Goal: Task Accomplishment & Management: Manage account settings

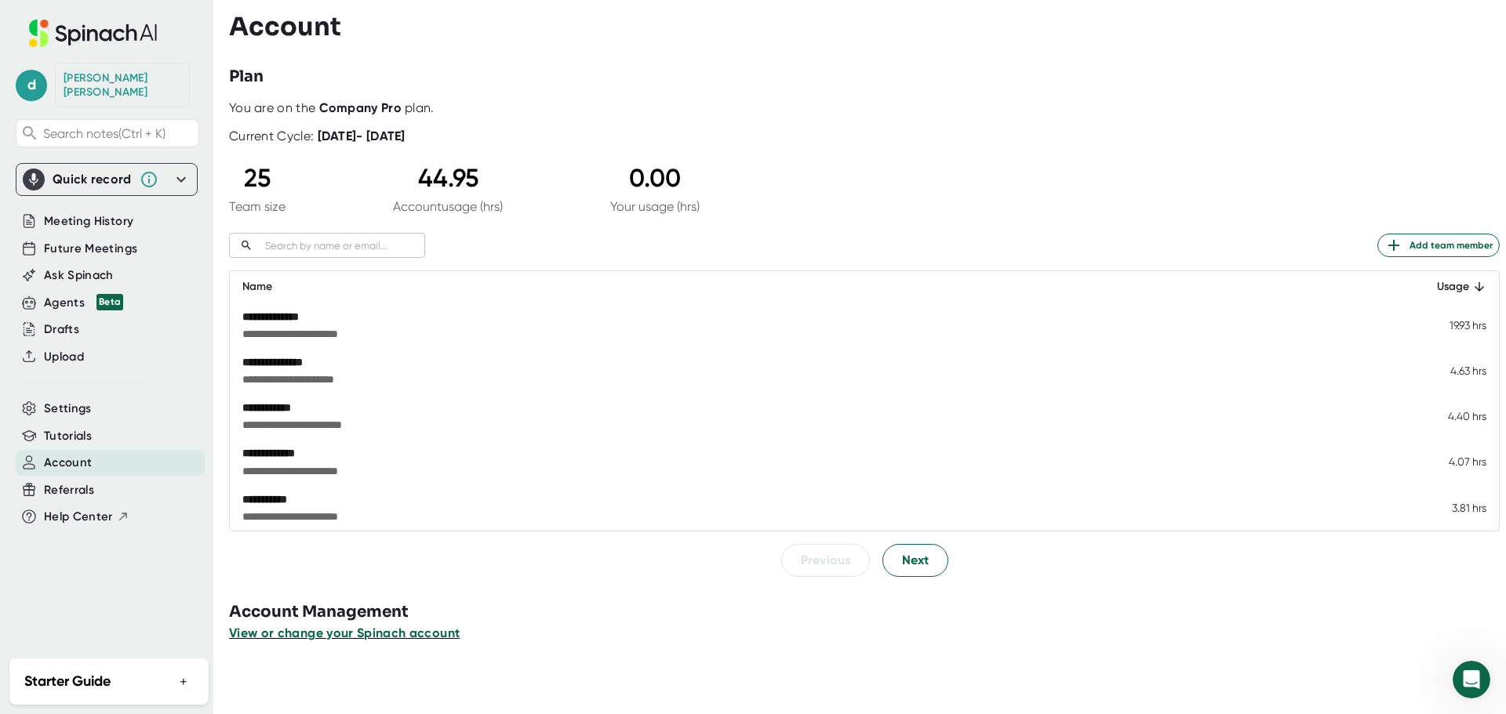
click at [346, 634] on span "View or change your Spinach account" at bounding box center [344, 633] width 231 height 15
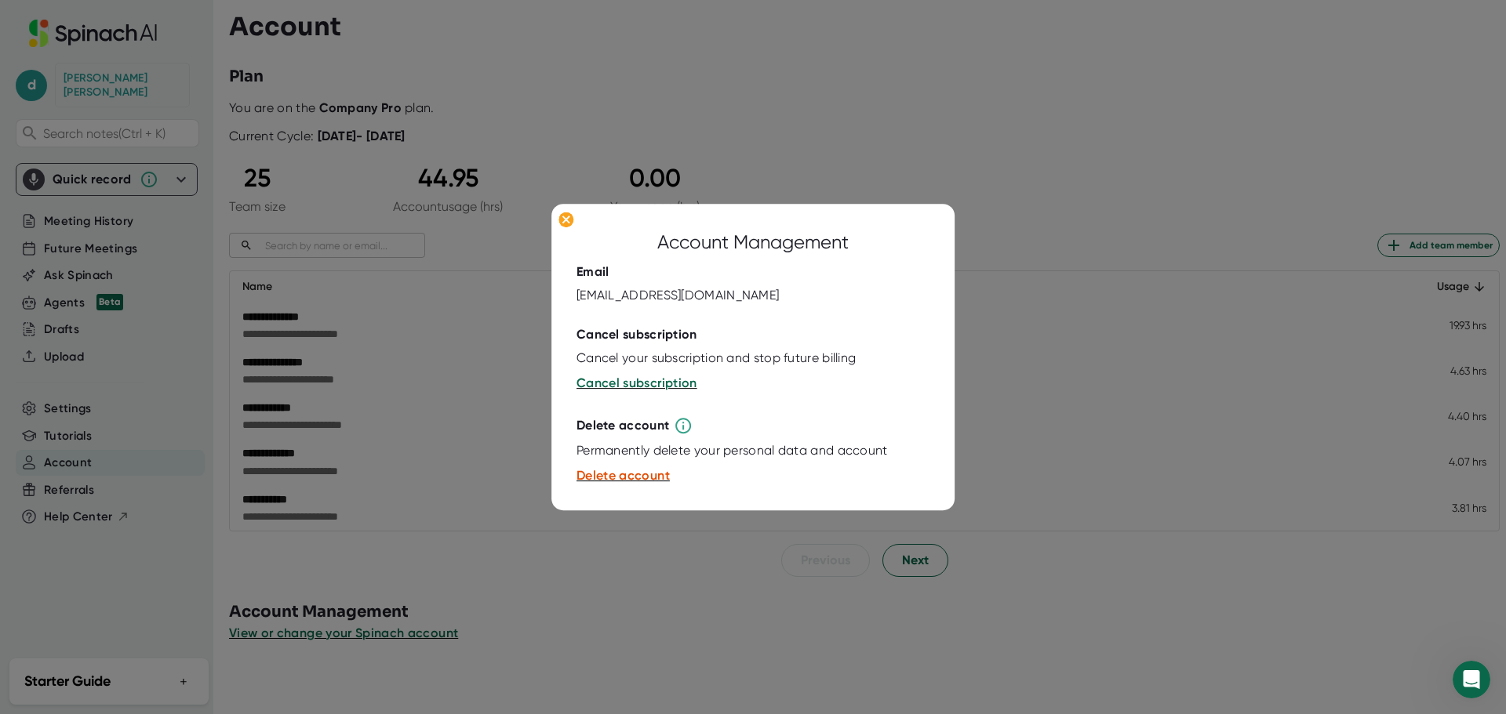
click at [598, 653] on div at bounding box center [753, 357] width 1506 height 714
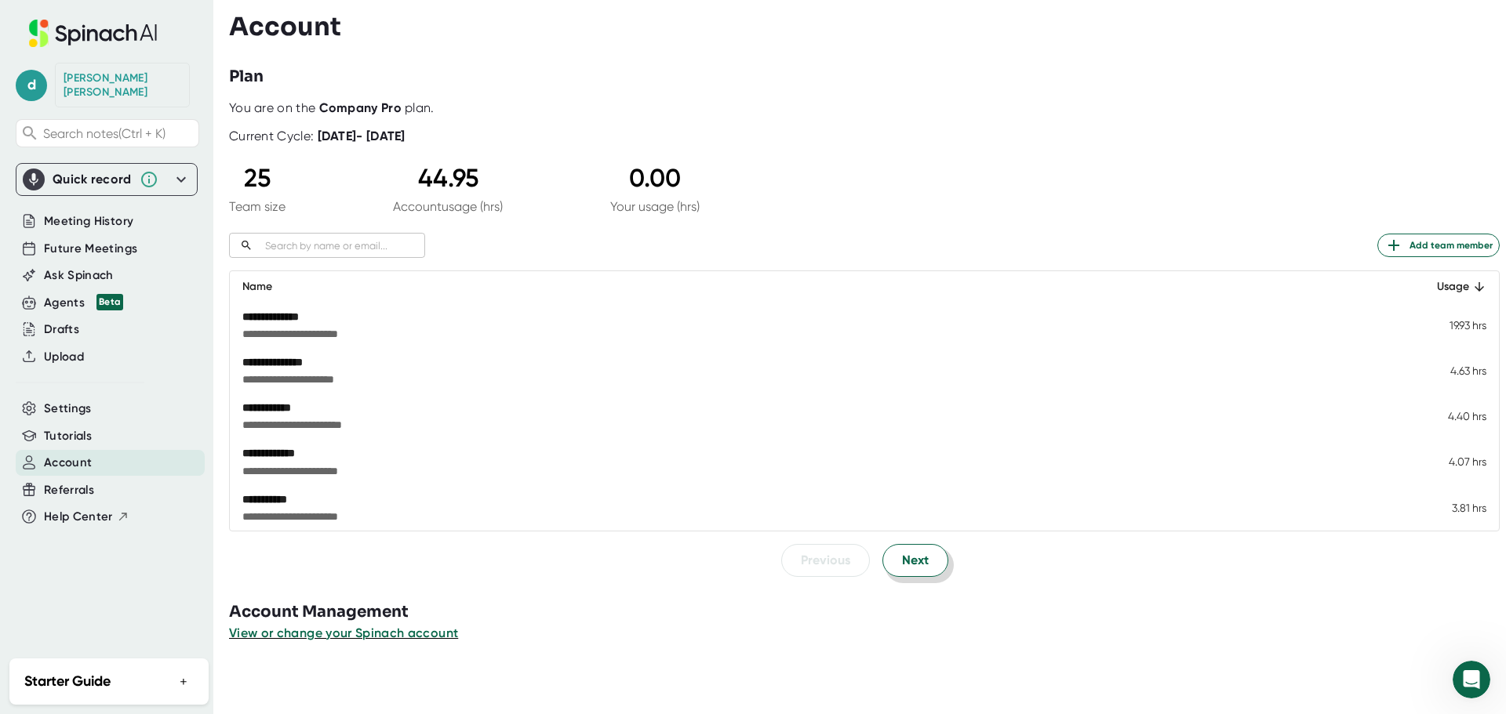
click at [932, 564] on button "Next" at bounding box center [915, 560] width 66 height 33
click at [932, 564] on button "Next" at bounding box center [915, 561] width 66 height 33
click at [932, 564] on button "Next" at bounding box center [915, 560] width 66 height 33
click at [825, 567] on span "Previous" at bounding box center [825, 560] width 49 height 19
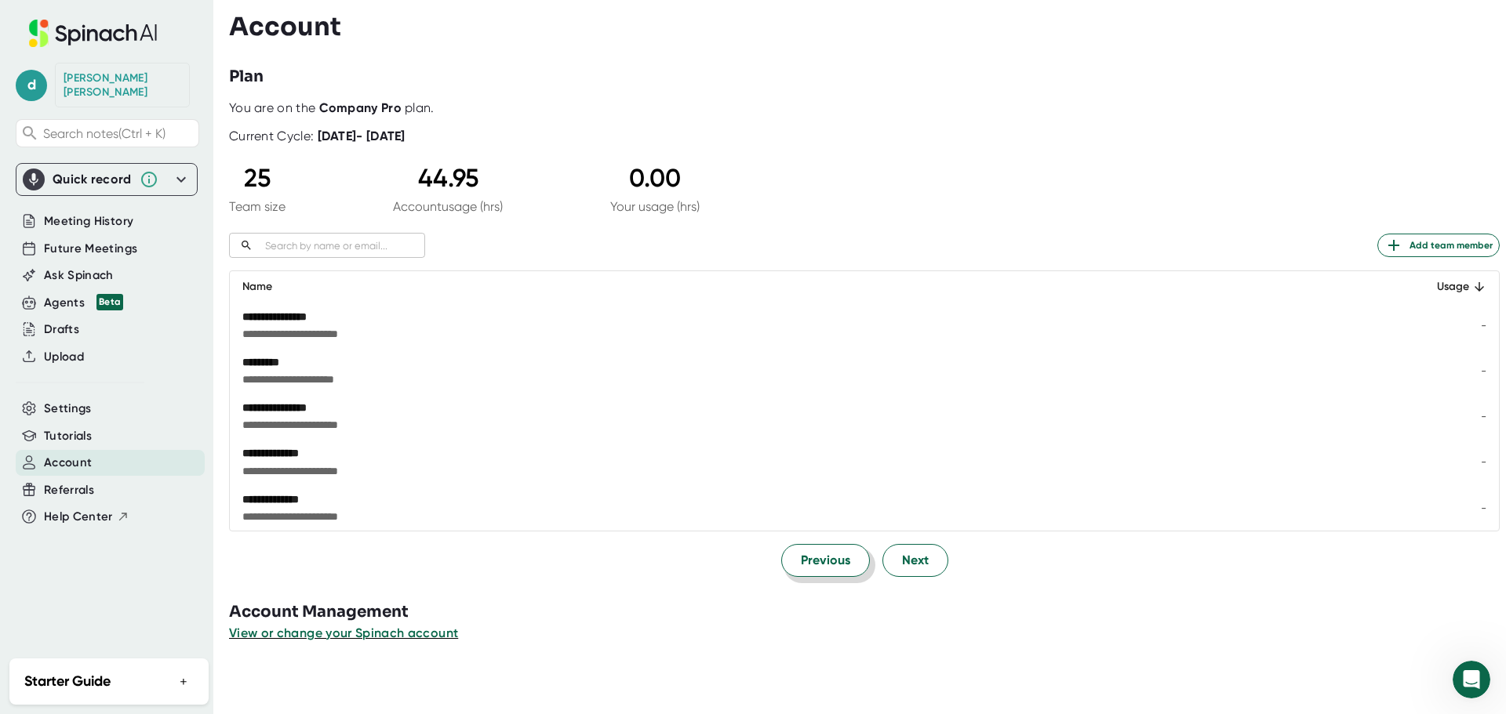
click at [825, 567] on span "Previous" at bounding box center [825, 560] width 49 height 19
click at [825, 567] on span "Previous" at bounding box center [825, 561] width 49 height 19
click at [825, 567] on span "Previous" at bounding box center [825, 560] width 49 height 19
click at [929, 572] on button "Next" at bounding box center [915, 560] width 66 height 33
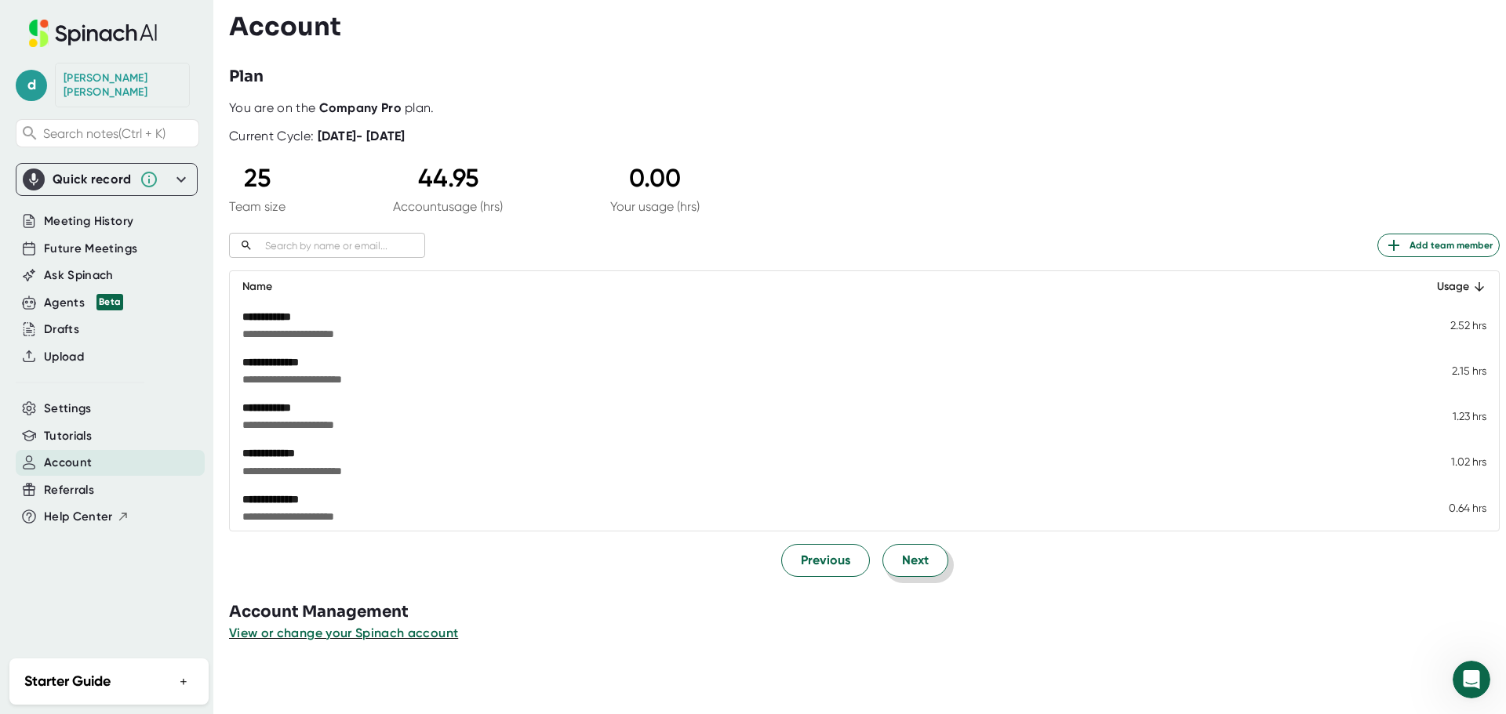
click at [929, 572] on button "Next" at bounding box center [915, 560] width 66 height 33
click at [183, 170] on icon at bounding box center [181, 179] width 19 height 19
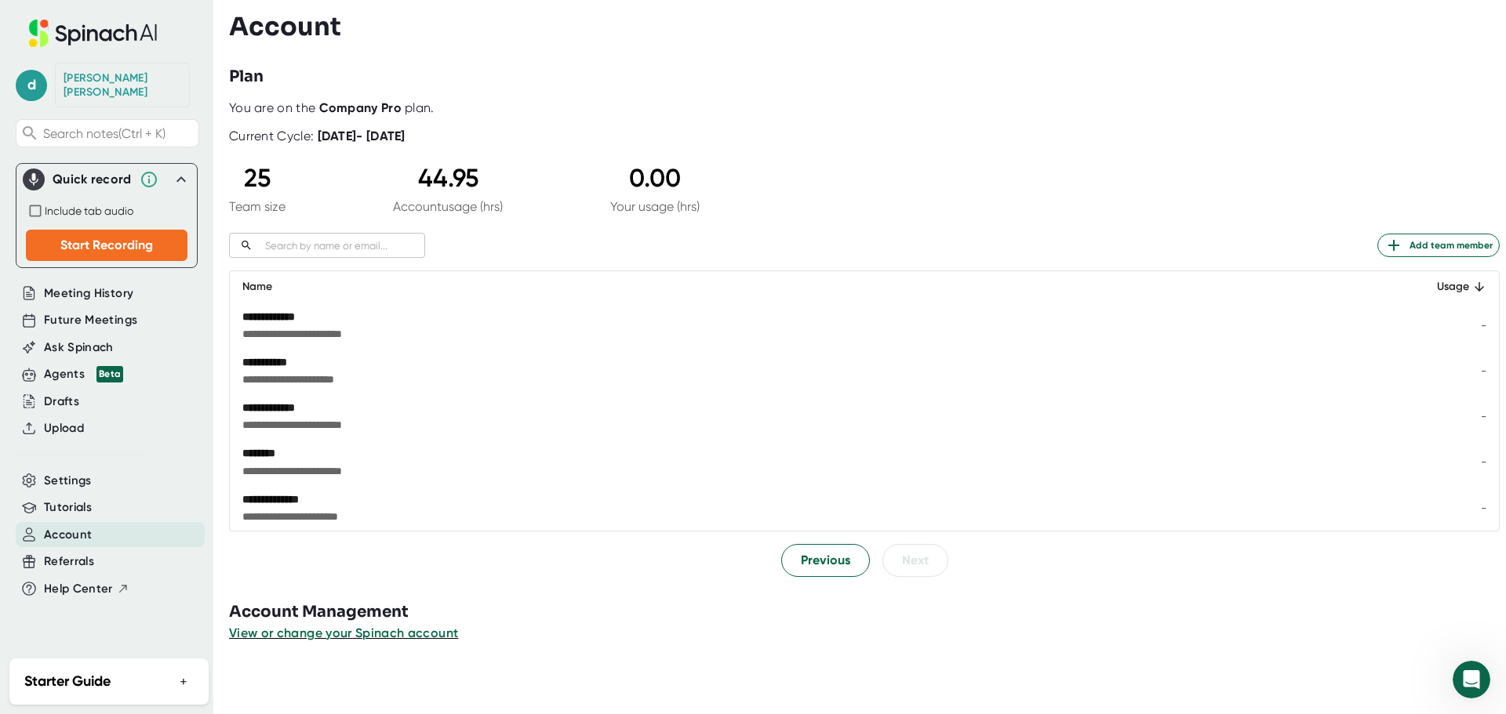
click at [183, 170] on icon at bounding box center [181, 179] width 19 height 19
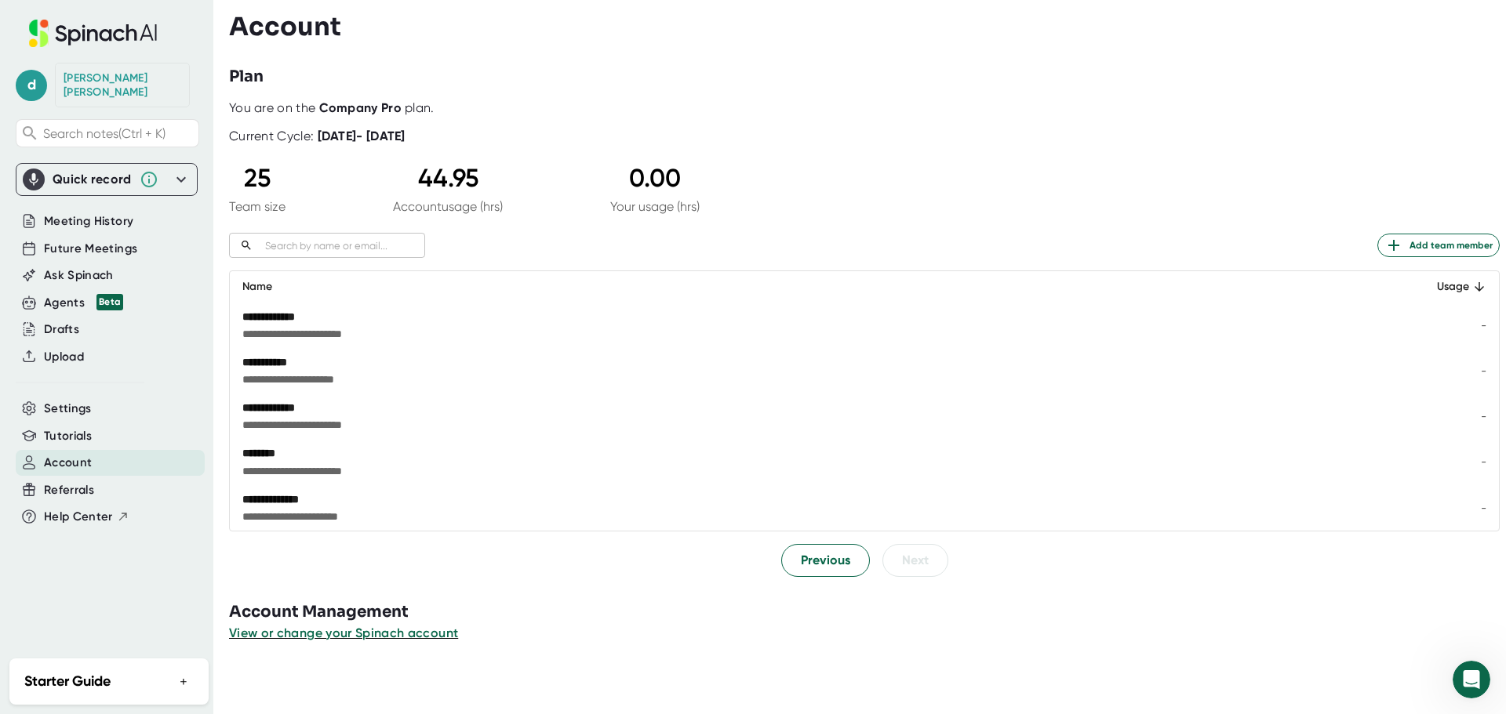
drag, startPoint x: 569, startPoint y: 68, endPoint x: 538, endPoint y: 68, distance: 30.6
click at [569, 67] on div "Plan" at bounding box center [867, 77] width 1277 height 24
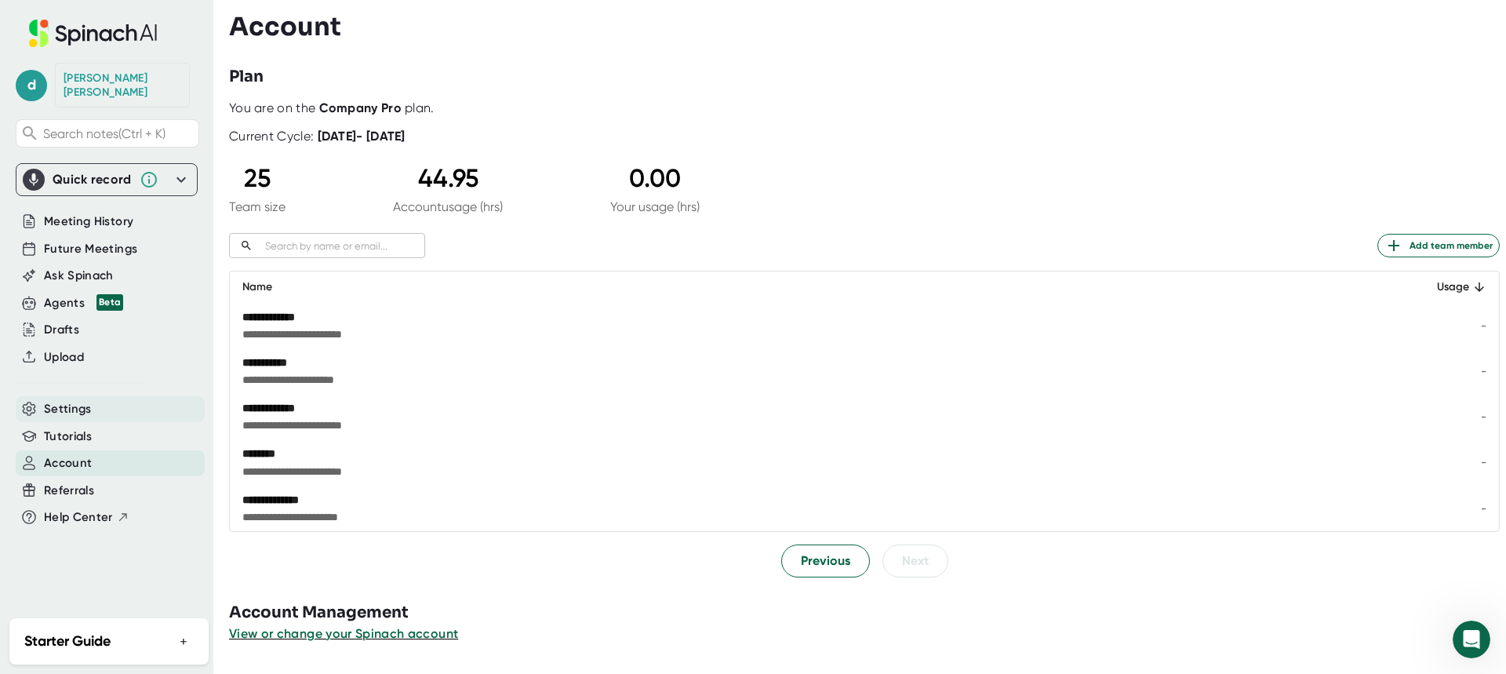
click at [89, 400] on span "Settings" at bounding box center [68, 409] width 48 height 18
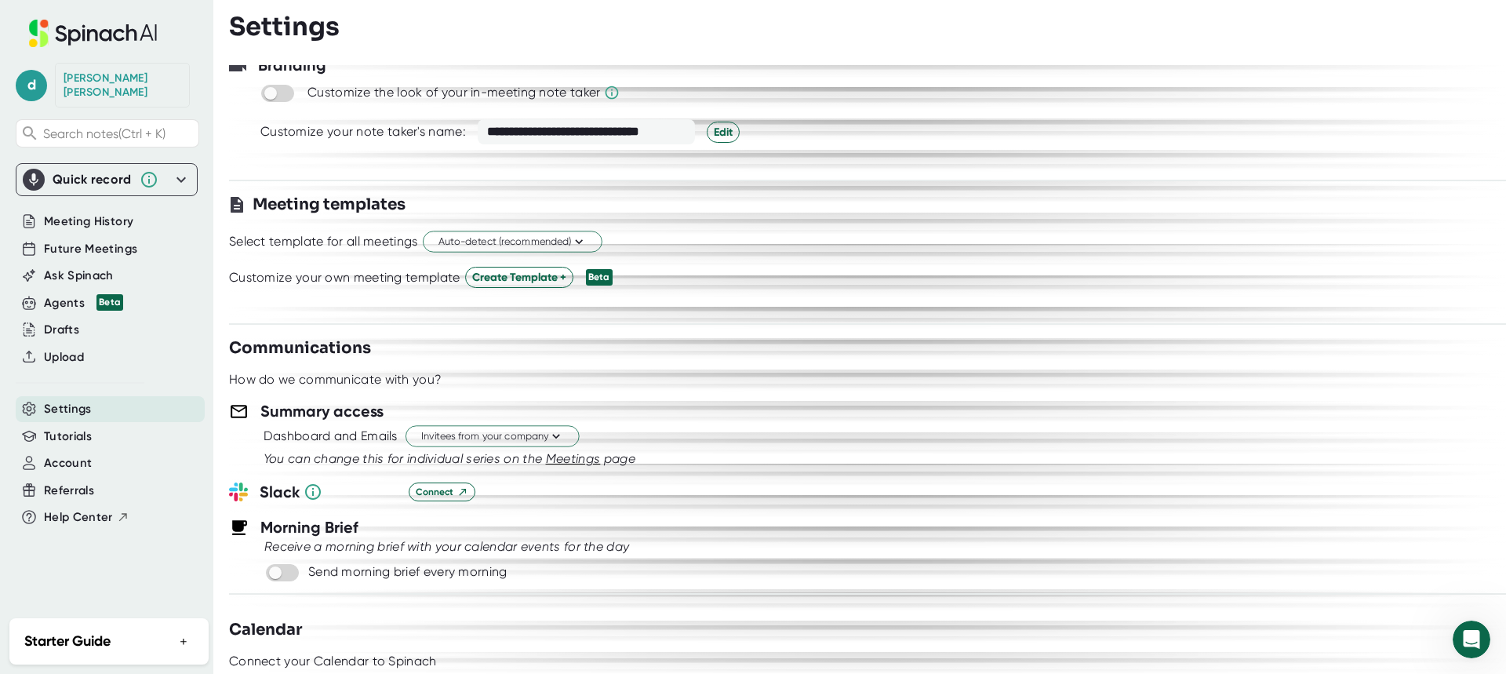
scroll to position [314, 0]
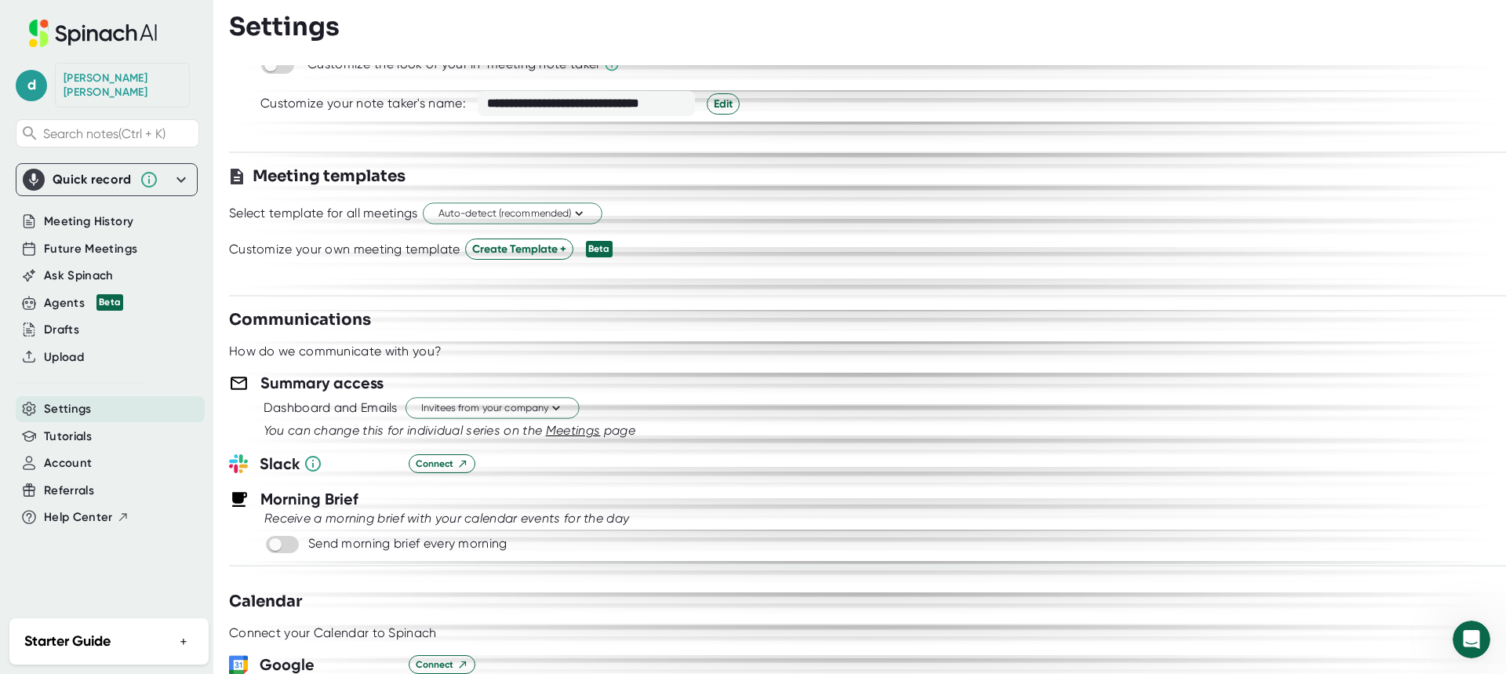
click at [594, 430] on span "Meetings" at bounding box center [573, 430] width 55 height 15
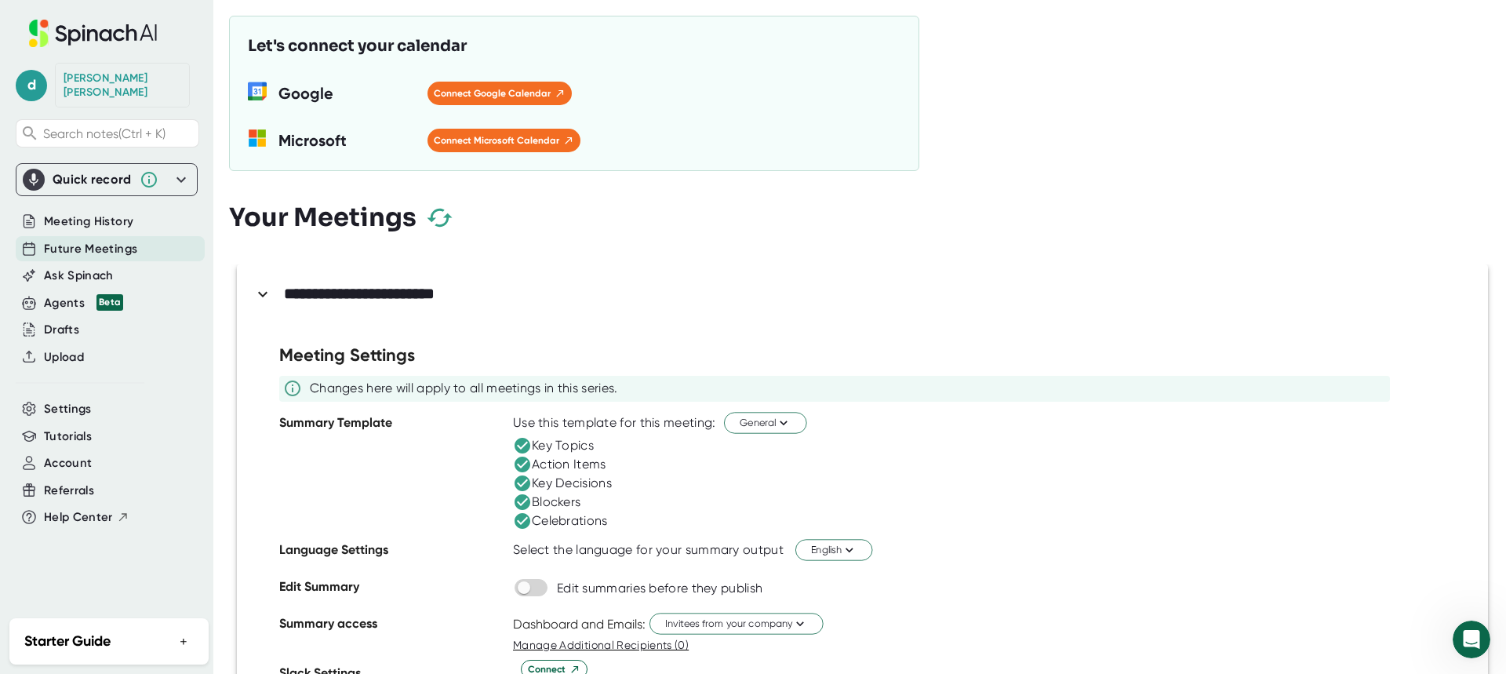
scroll to position [54, 0]
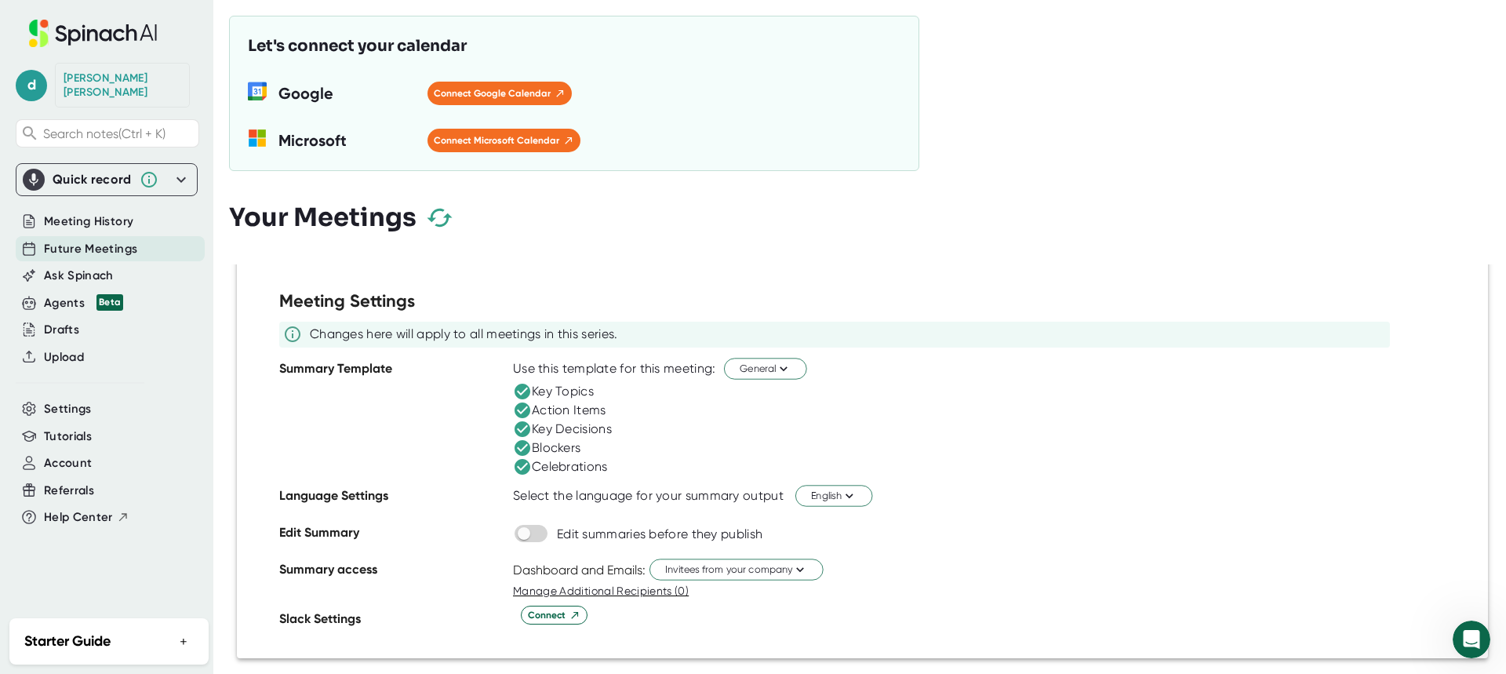
click at [1458, 641] on div "Open Intercom Messenger" at bounding box center [1471, 639] width 52 height 52
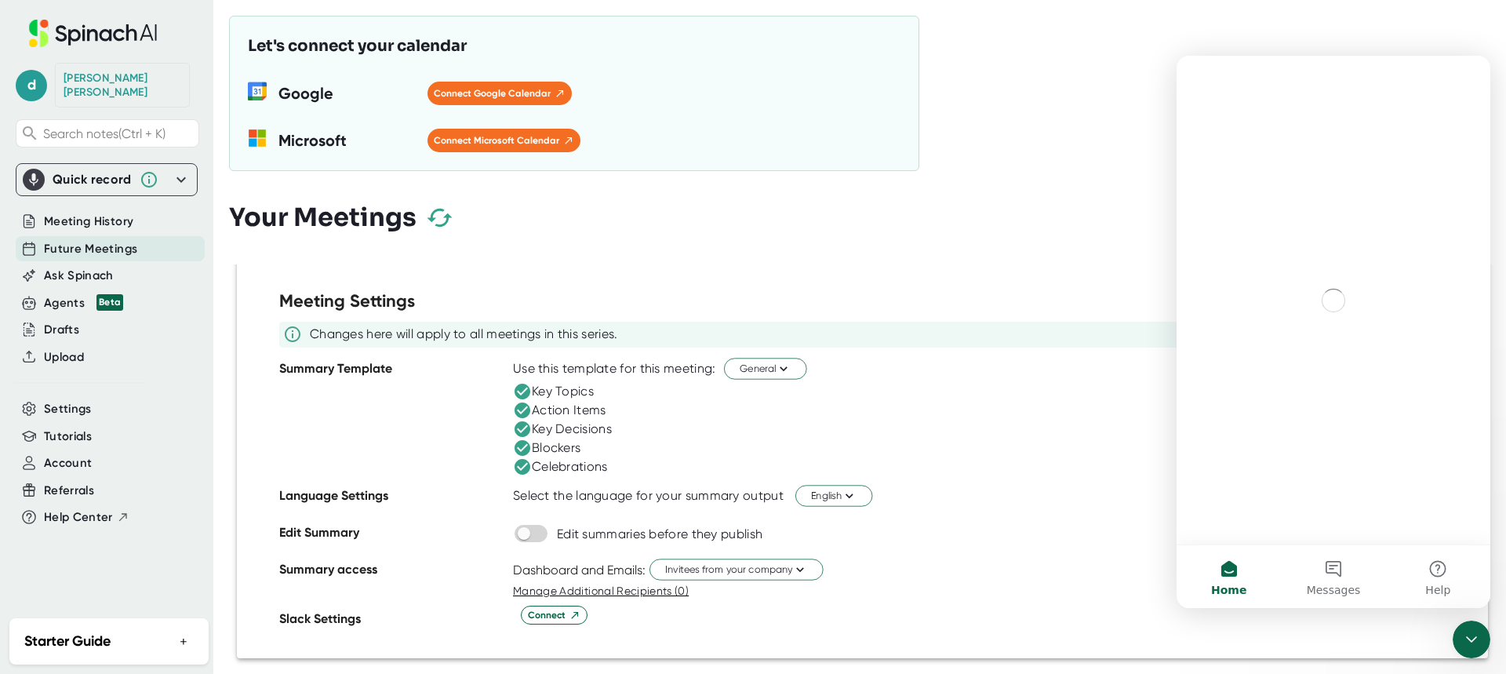
scroll to position [0, 0]
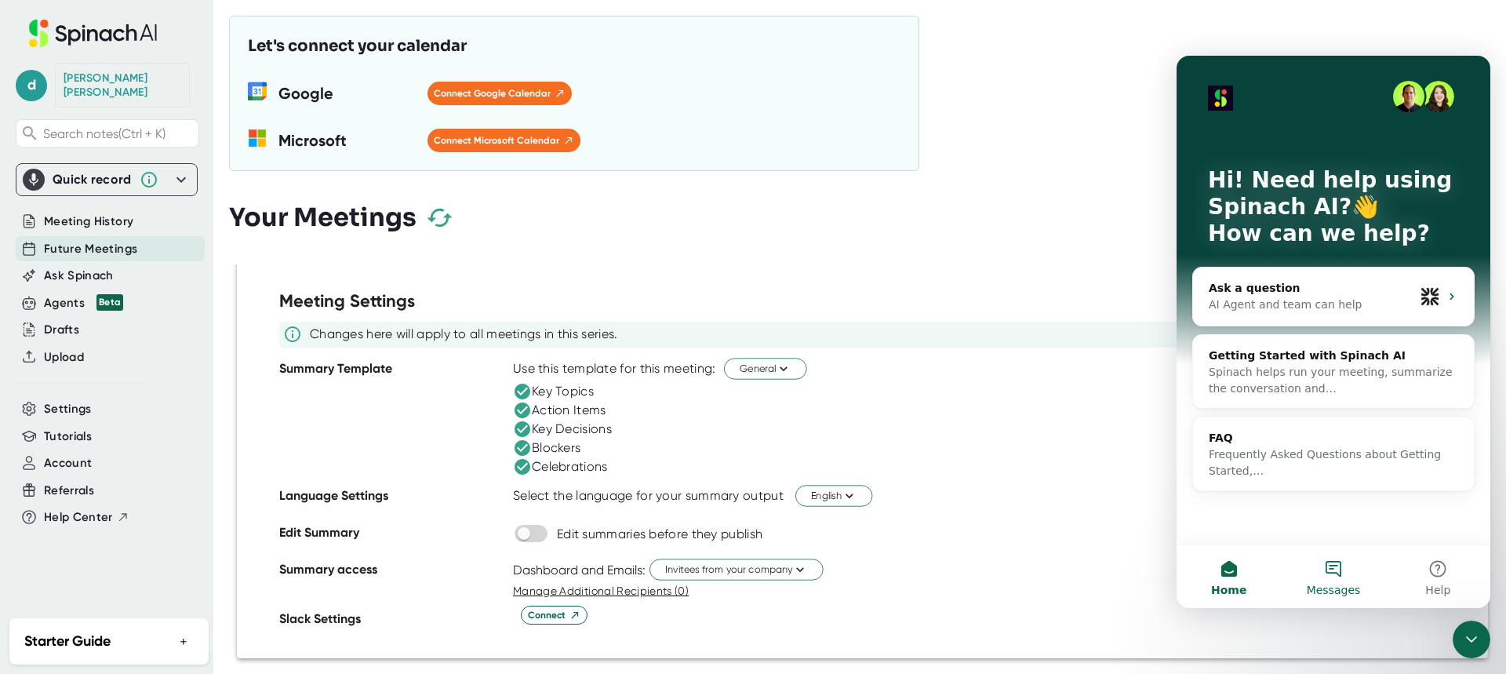
click at [1342, 575] on button "Messages" at bounding box center [1332, 576] width 104 height 63
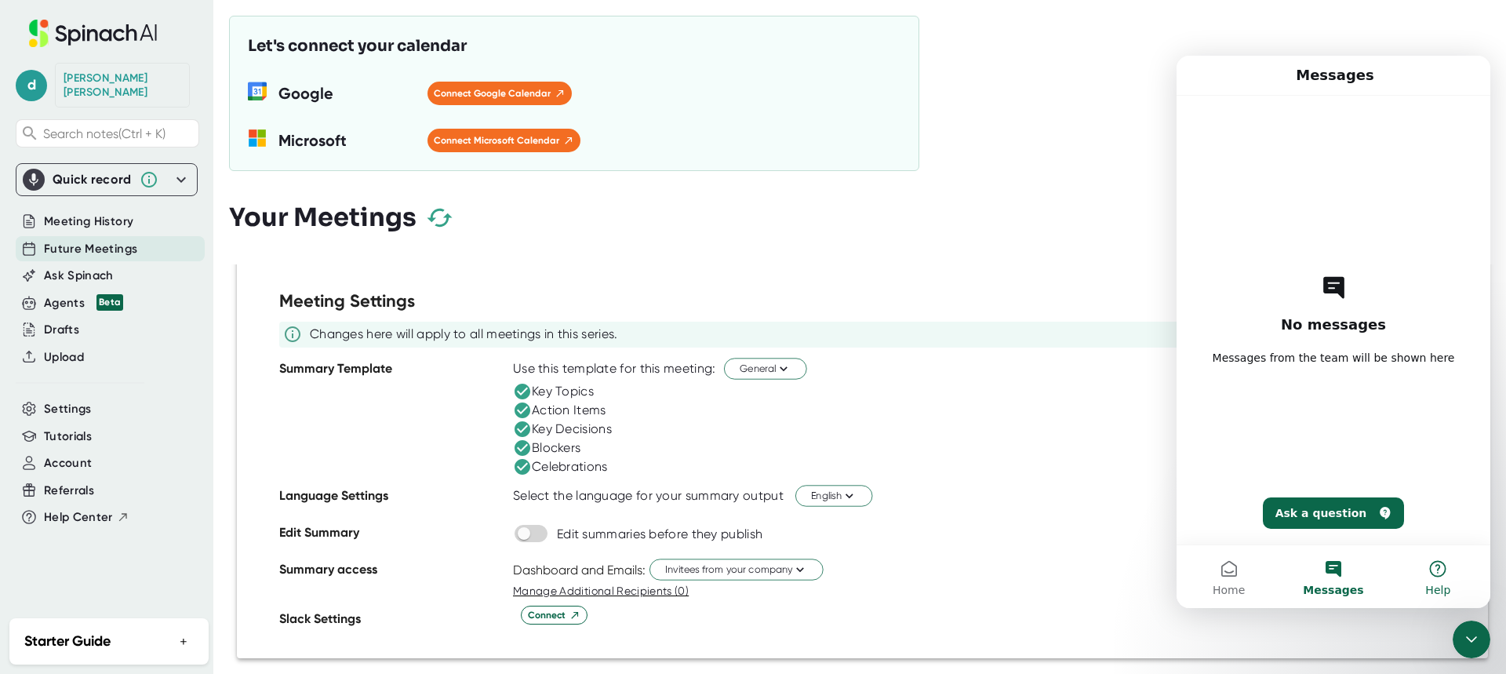
click at [1439, 576] on button "Help" at bounding box center [1438, 576] width 104 height 63
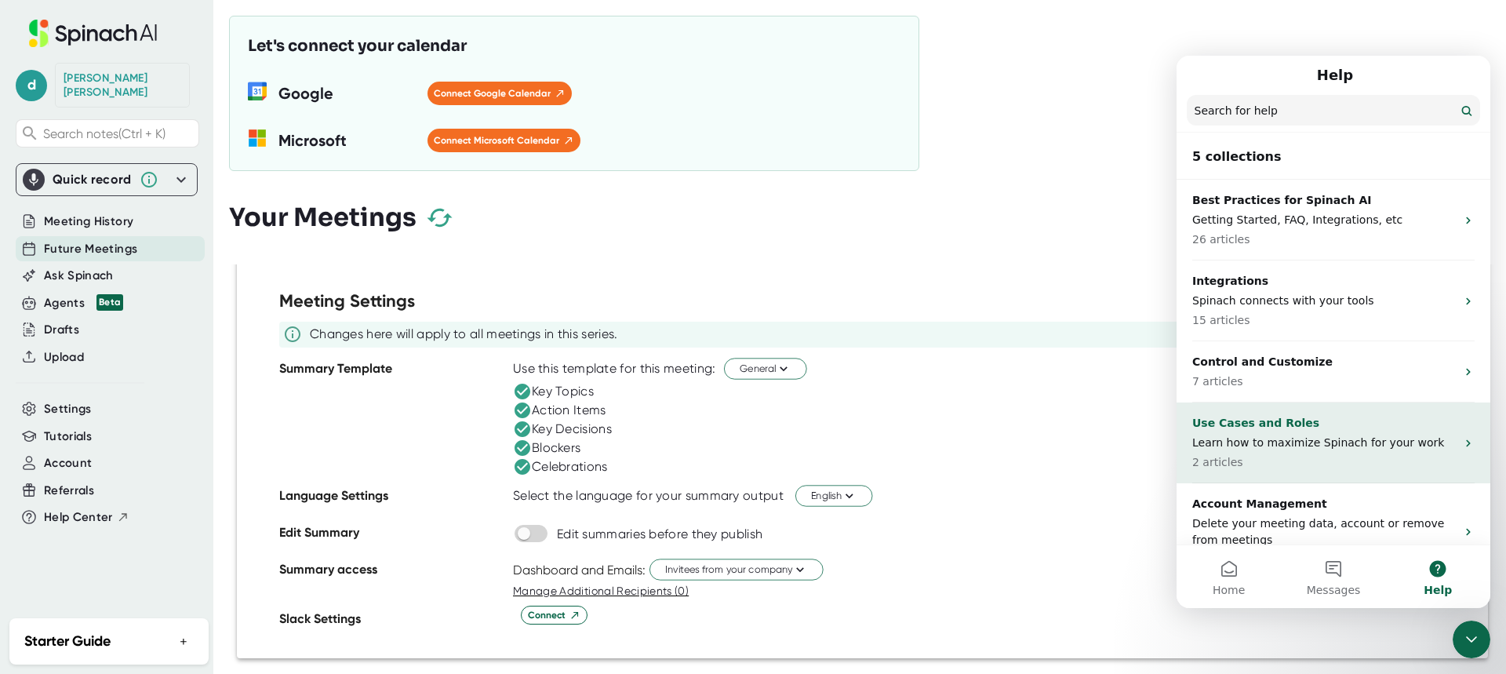
scroll to position [36, 0]
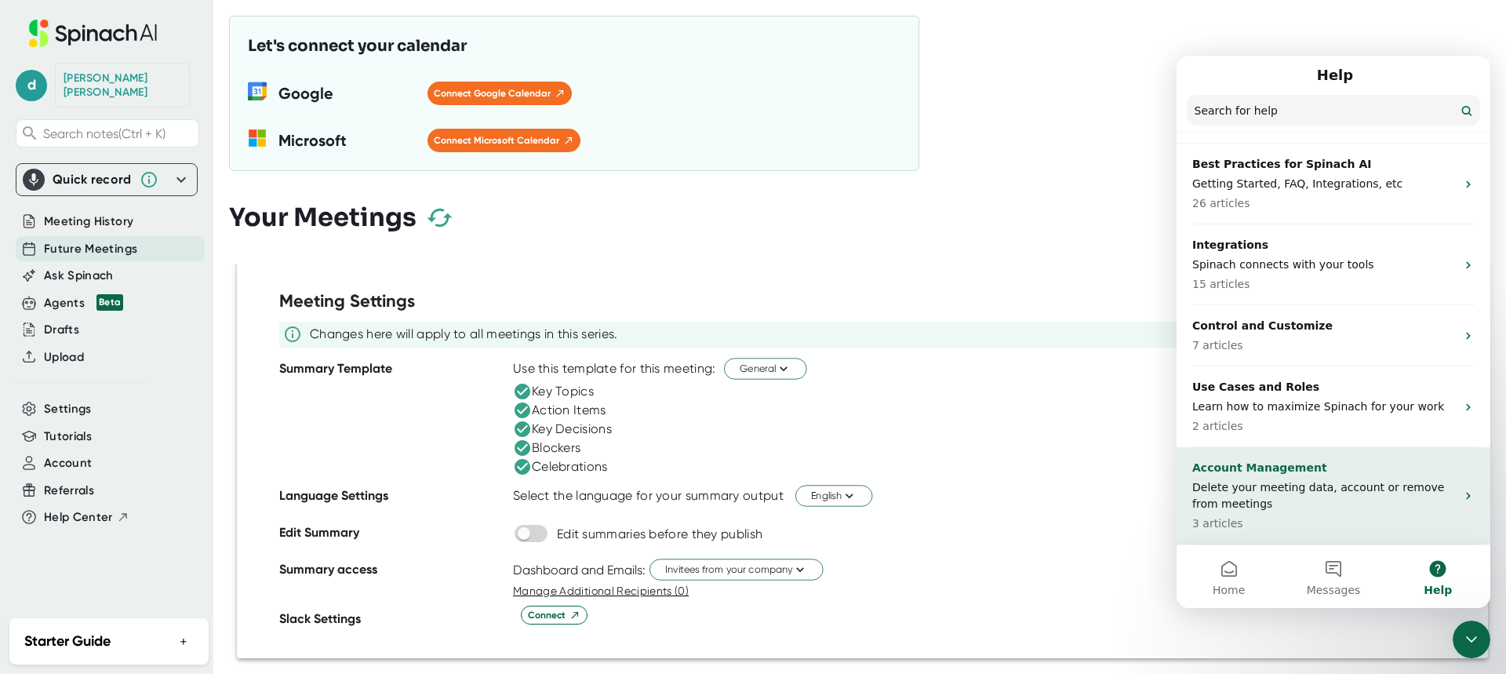
click at [1415, 492] on p "Delete your meeting data, account or remove from meetings" at bounding box center [1323, 495] width 263 height 33
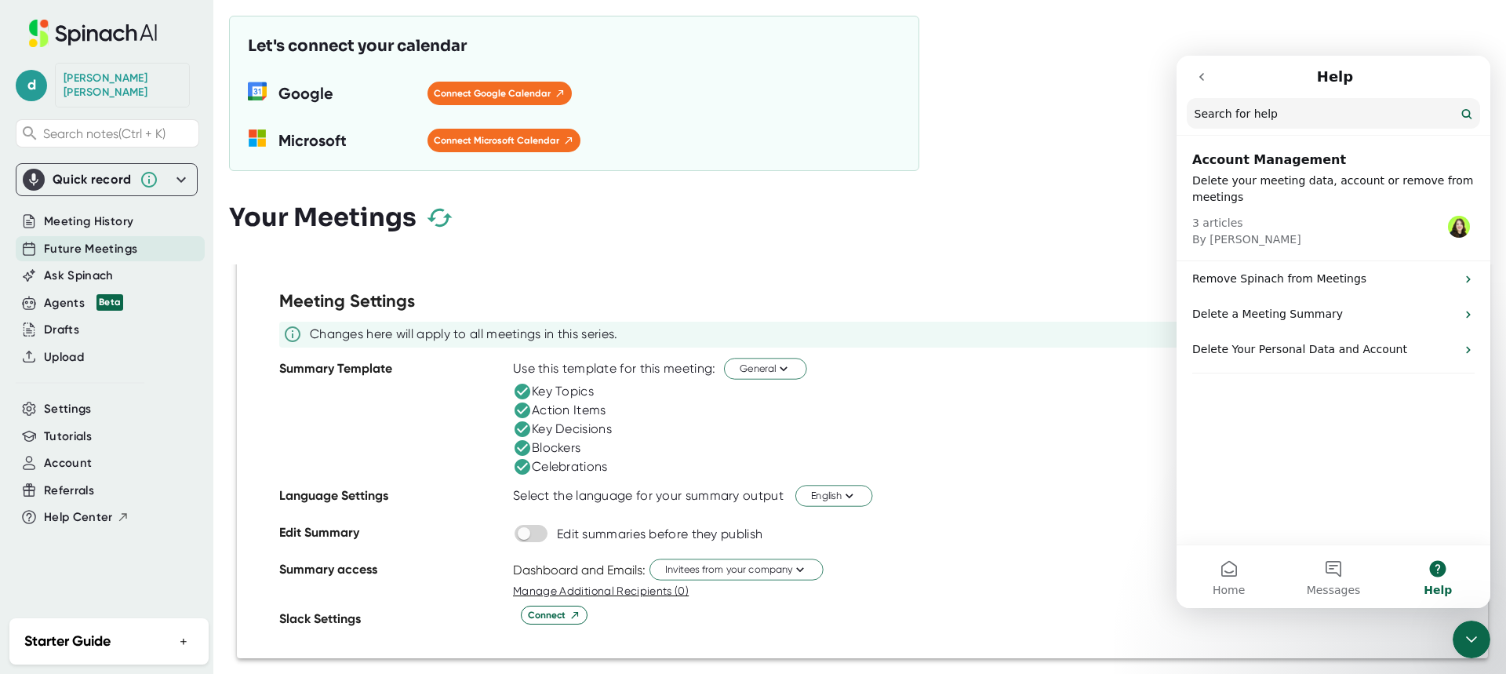
click at [1201, 80] on icon "go back" at bounding box center [1201, 77] width 13 height 13
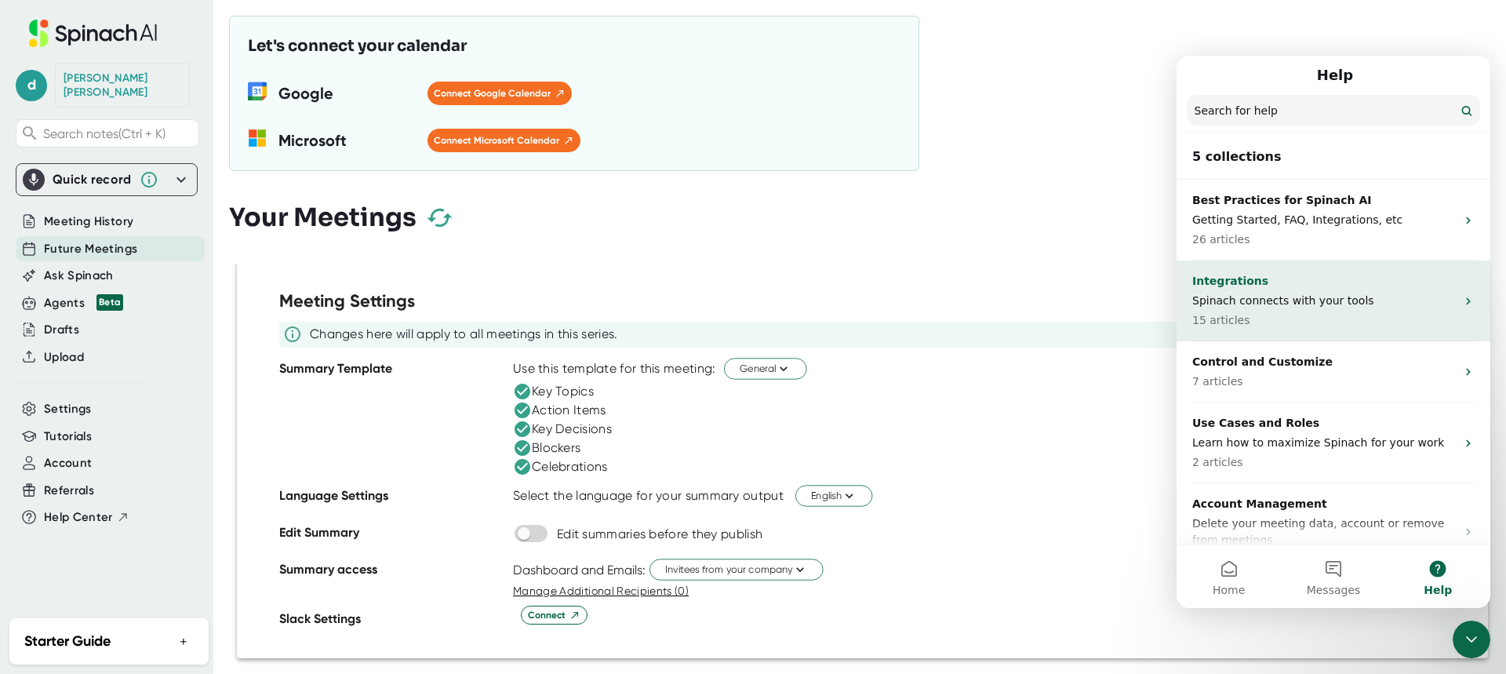
click at [1357, 312] on p "15 articles" at bounding box center [1323, 320] width 263 height 16
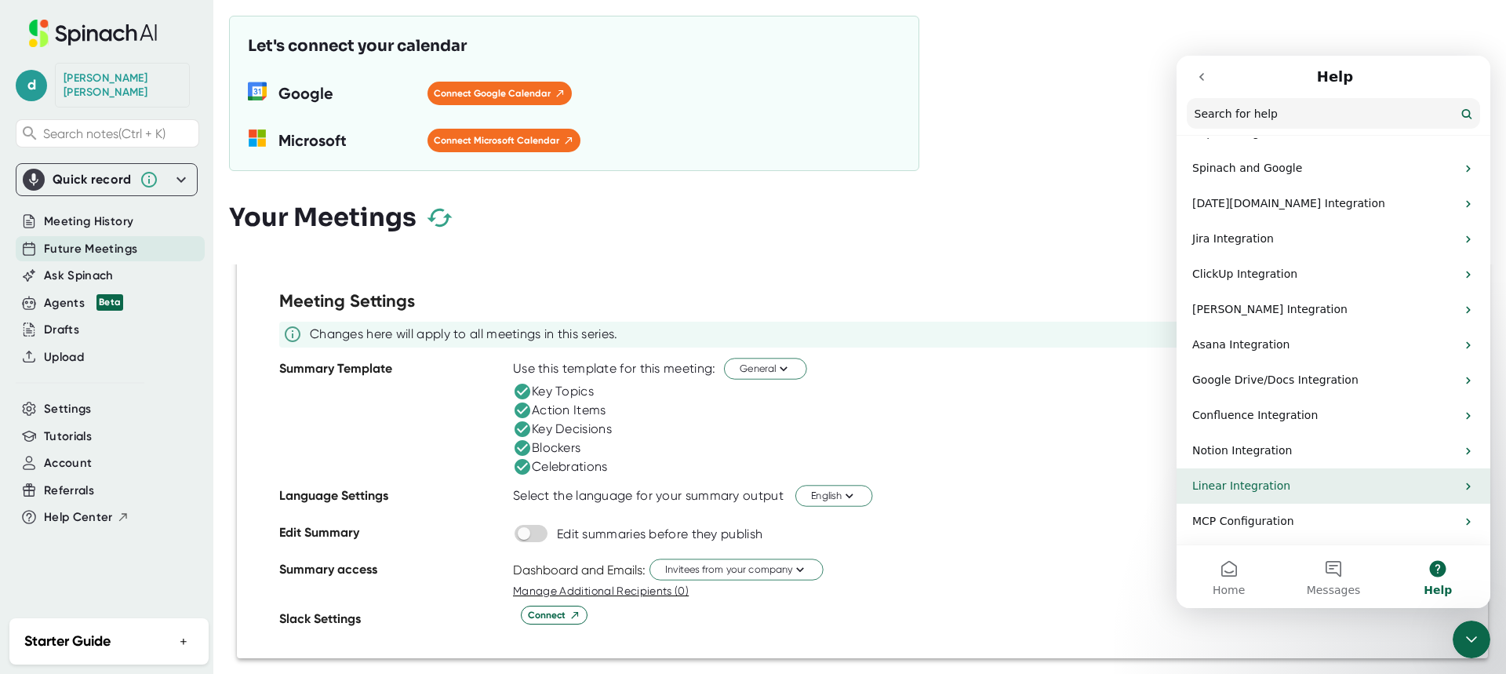
scroll to position [236, 0]
click at [1201, 76] on icon "go back" at bounding box center [1201, 77] width 5 height 8
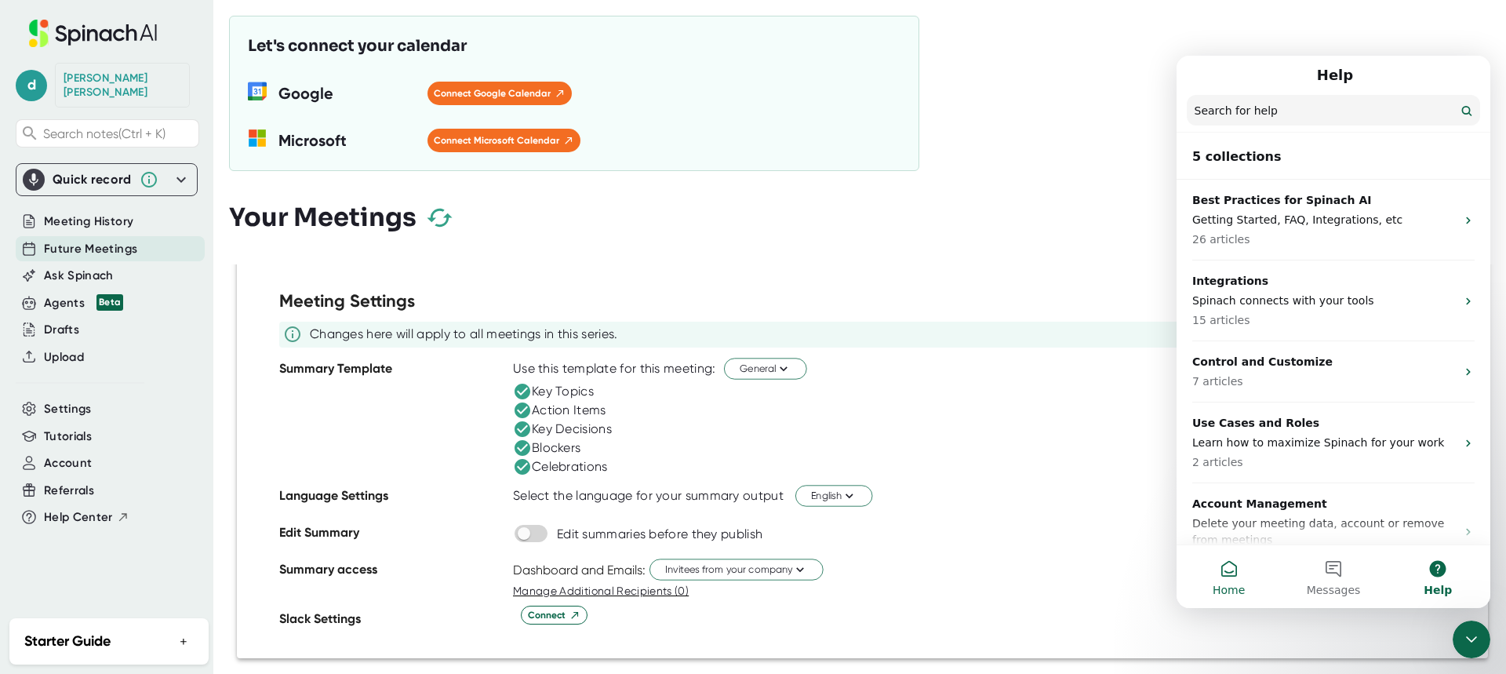
click at [1232, 576] on button "Home" at bounding box center [1228, 576] width 104 height 63
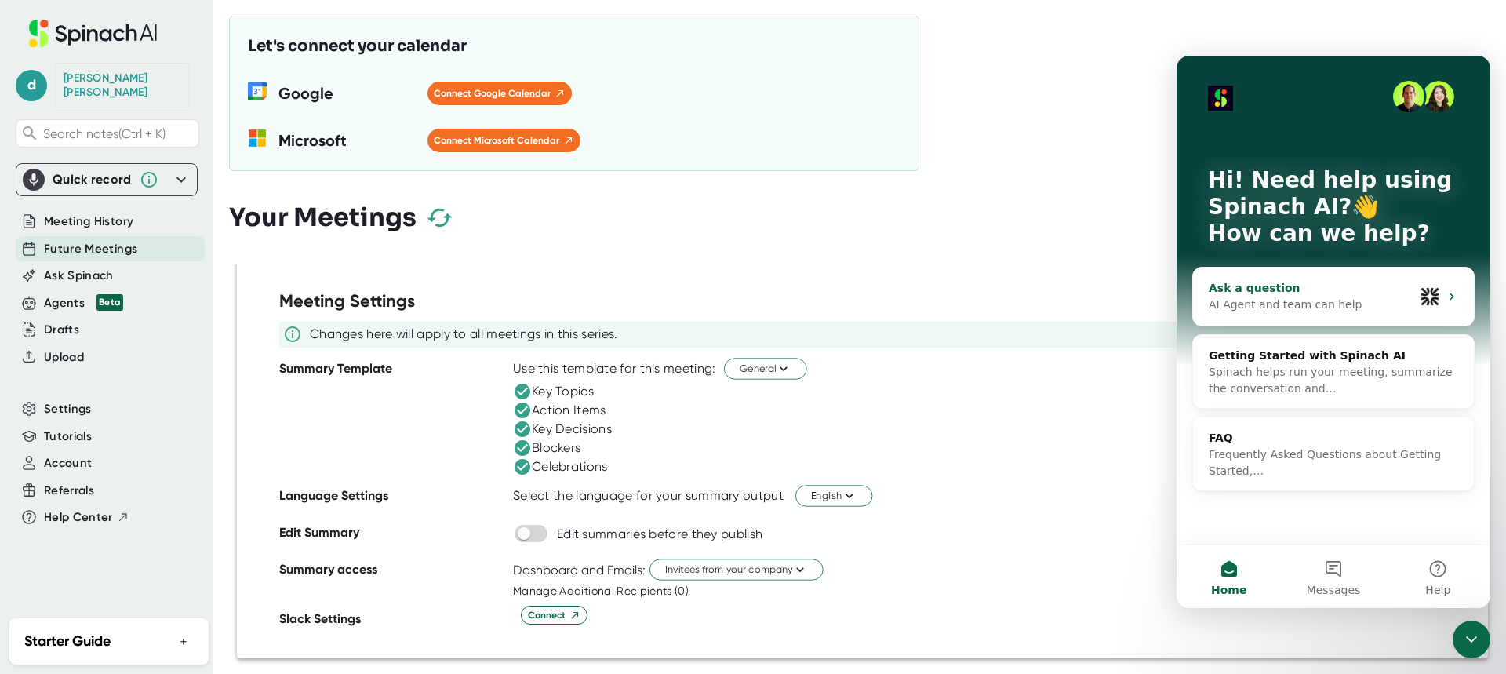
click at [1308, 300] on div "AI Agent and team can help" at bounding box center [1310, 304] width 205 height 16
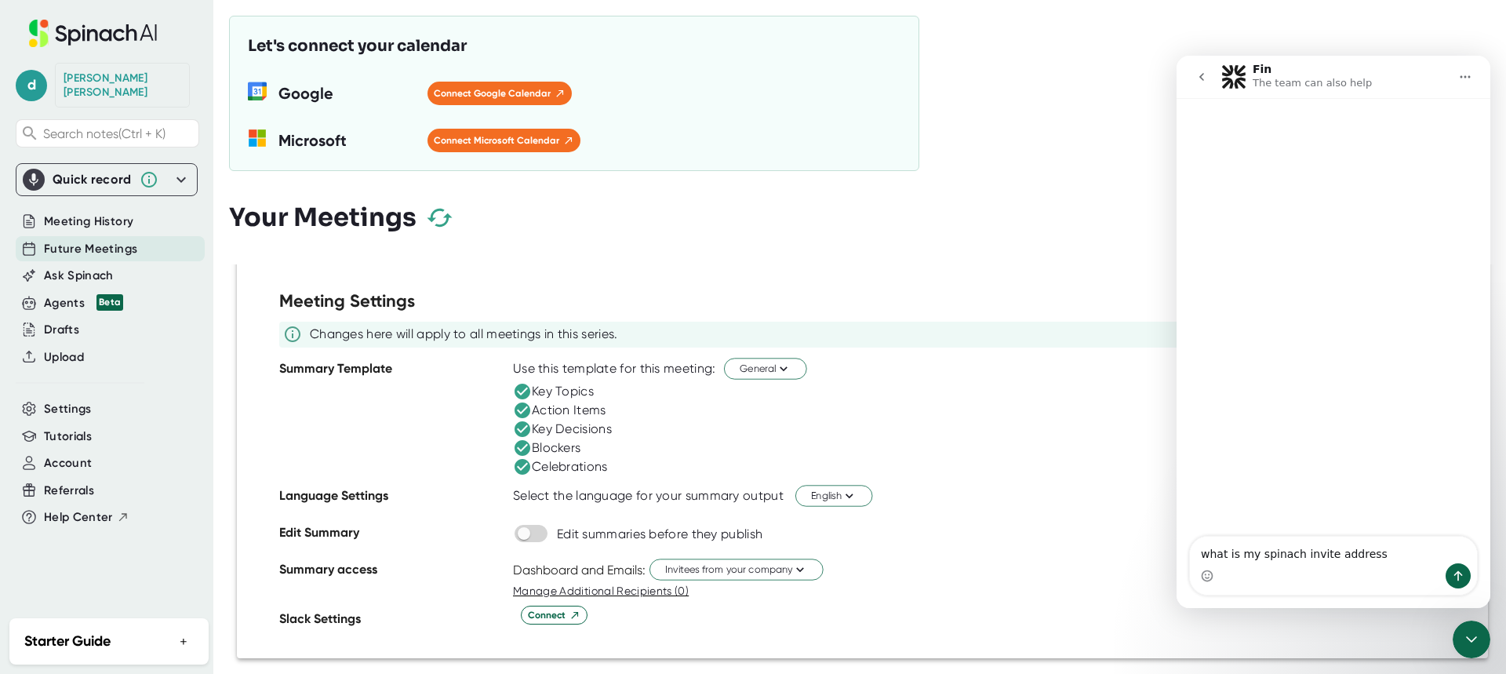
type textarea "what is my spinach invite address"
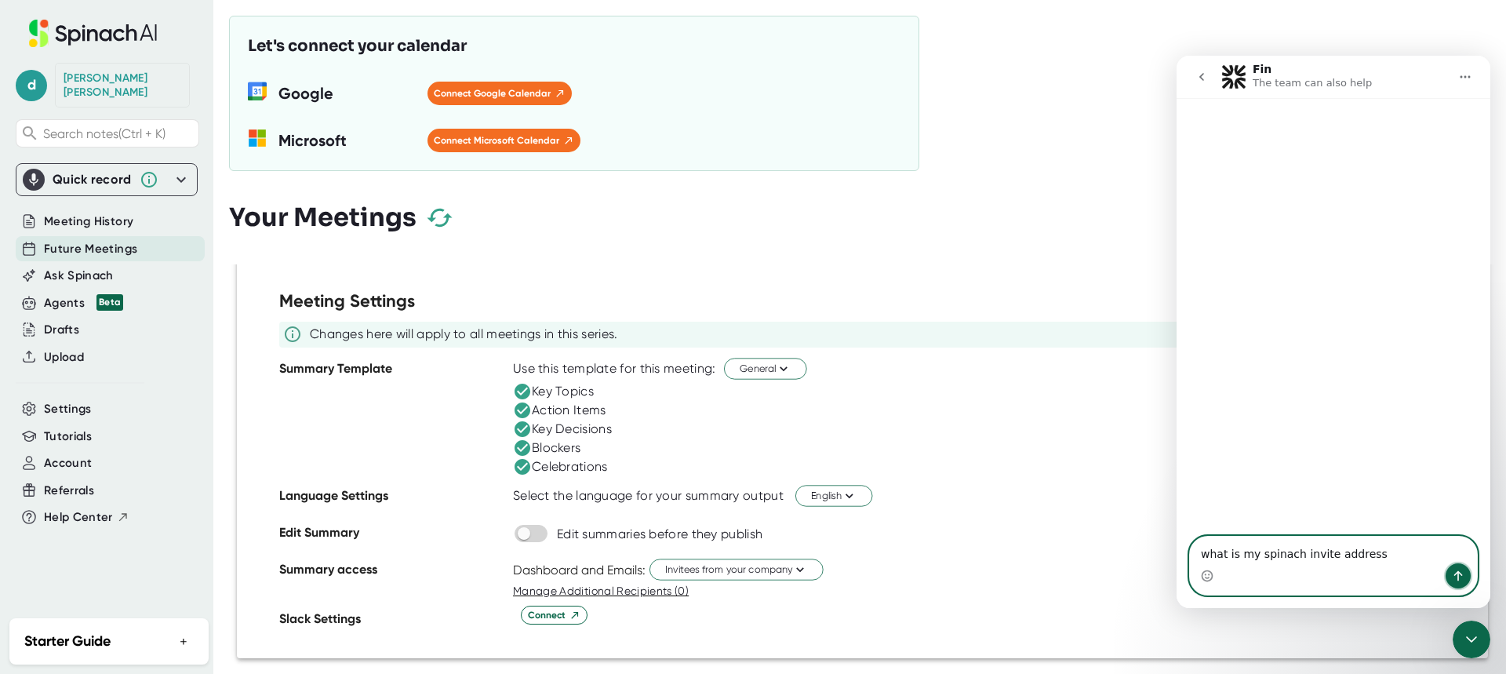
click at [1458, 573] on icon "Send a message…" at bounding box center [1457, 575] width 13 height 13
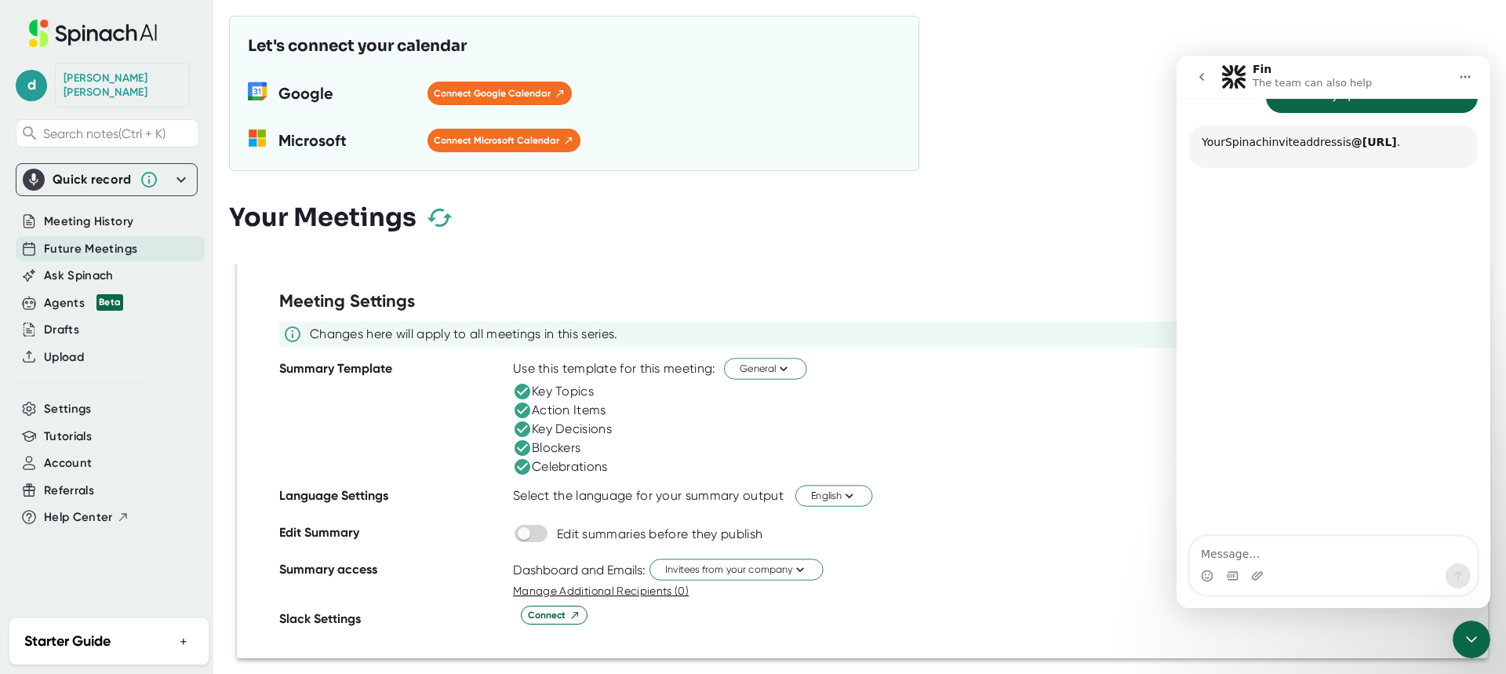
scroll to position [83, 0]
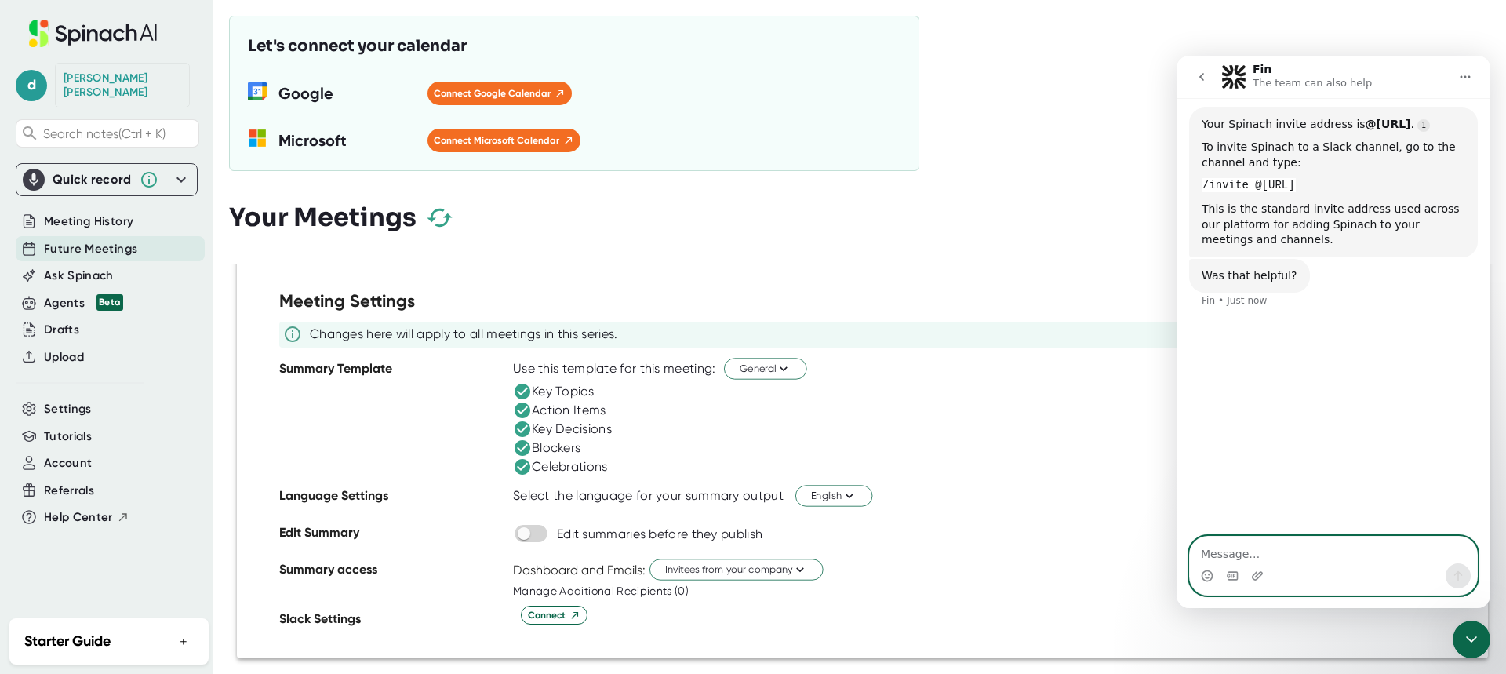
click at [1250, 553] on textarea "Message…" at bounding box center [1333, 549] width 287 height 27
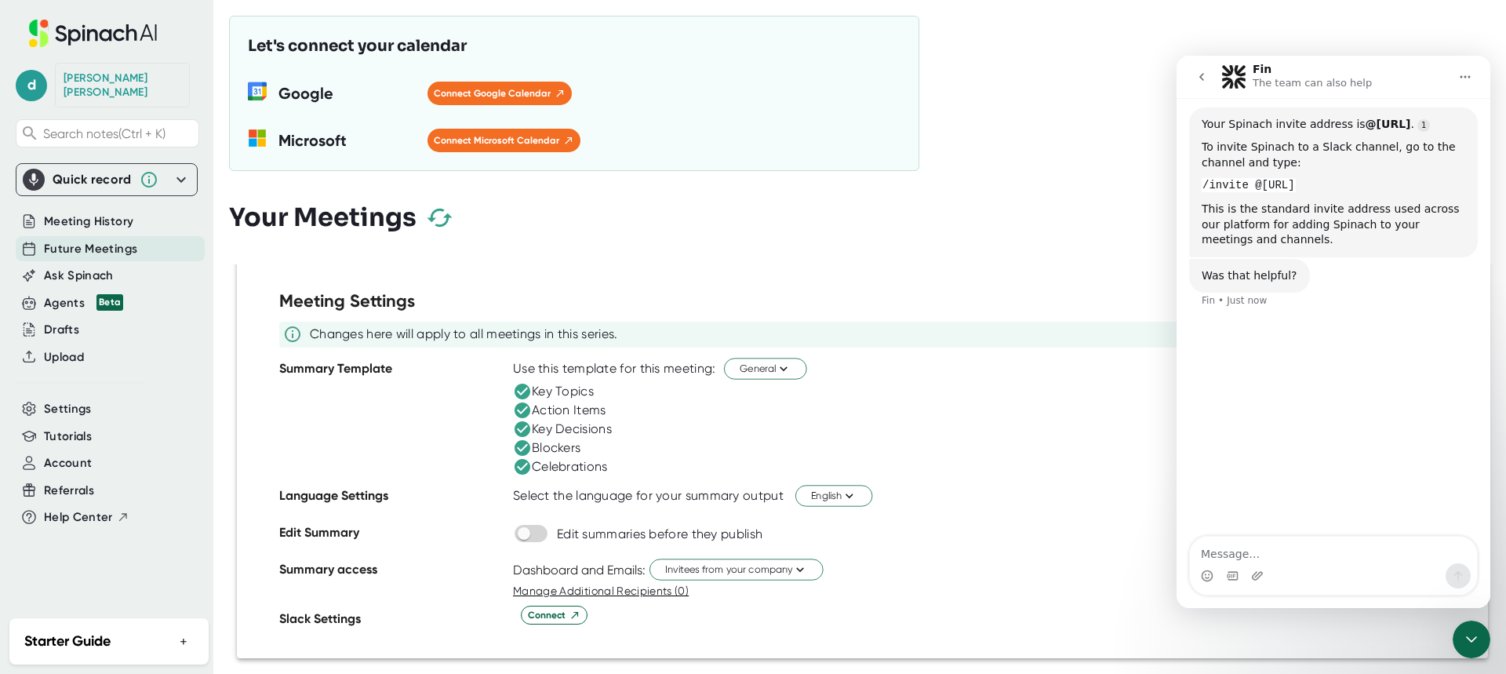
drag, startPoint x: 1327, startPoint y: 185, endPoint x: 1203, endPoint y: 190, distance: 124.0
click at [1203, 190] on code "/invite @[URL]" at bounding box center [1248, 185] width 94 height 14
copy code "/invite @[URL]"
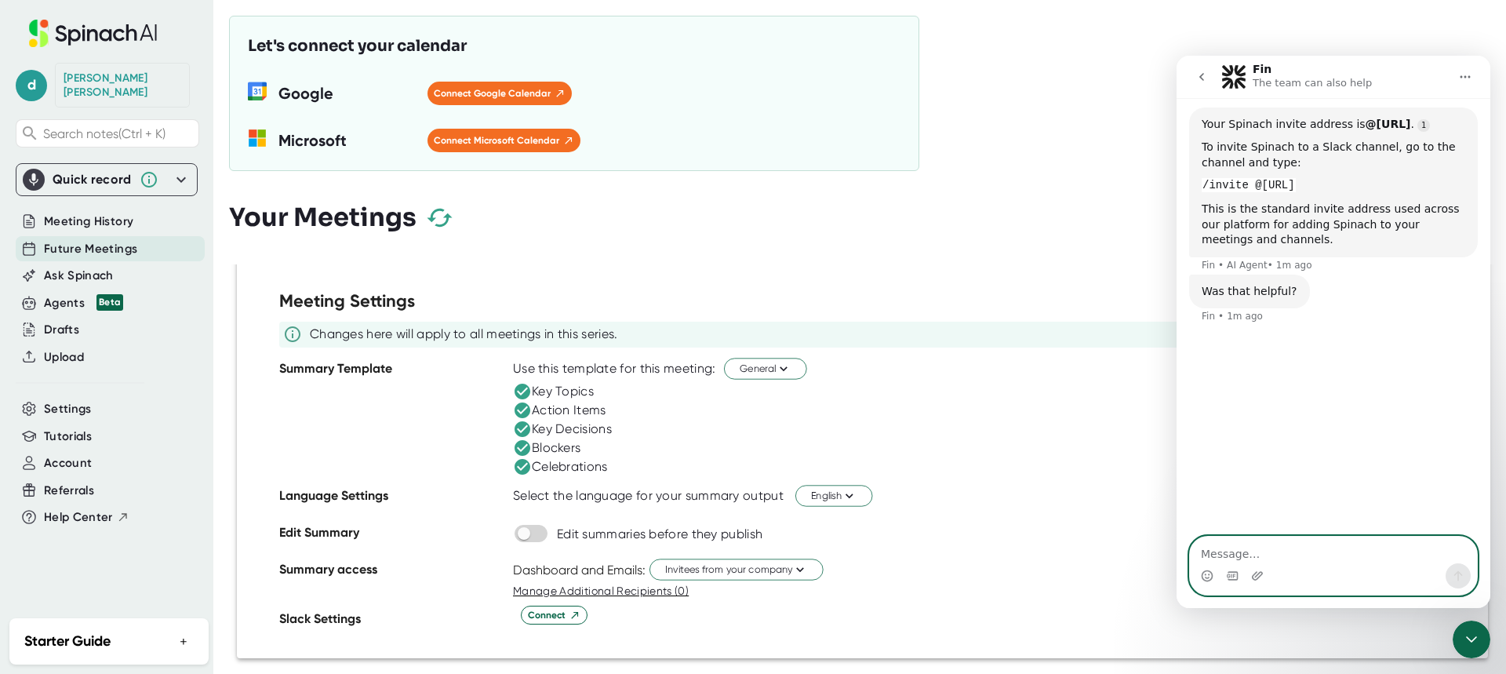
click at [1238, 555] on textarea "Message…" at bounding box center [1333, 549] width 287 height 27
click at [1260, 555] on textarea "what is the invite for microsoft outlook" at bounding box center [1333, 549] width 287 height 27
click at [1244, 551] on textarea "what is the spinach invite for microsoft outlook" at bounding box center [1333, 549] width 287 height 27
type textarea "what is my spinach invite for microsoft outlook"
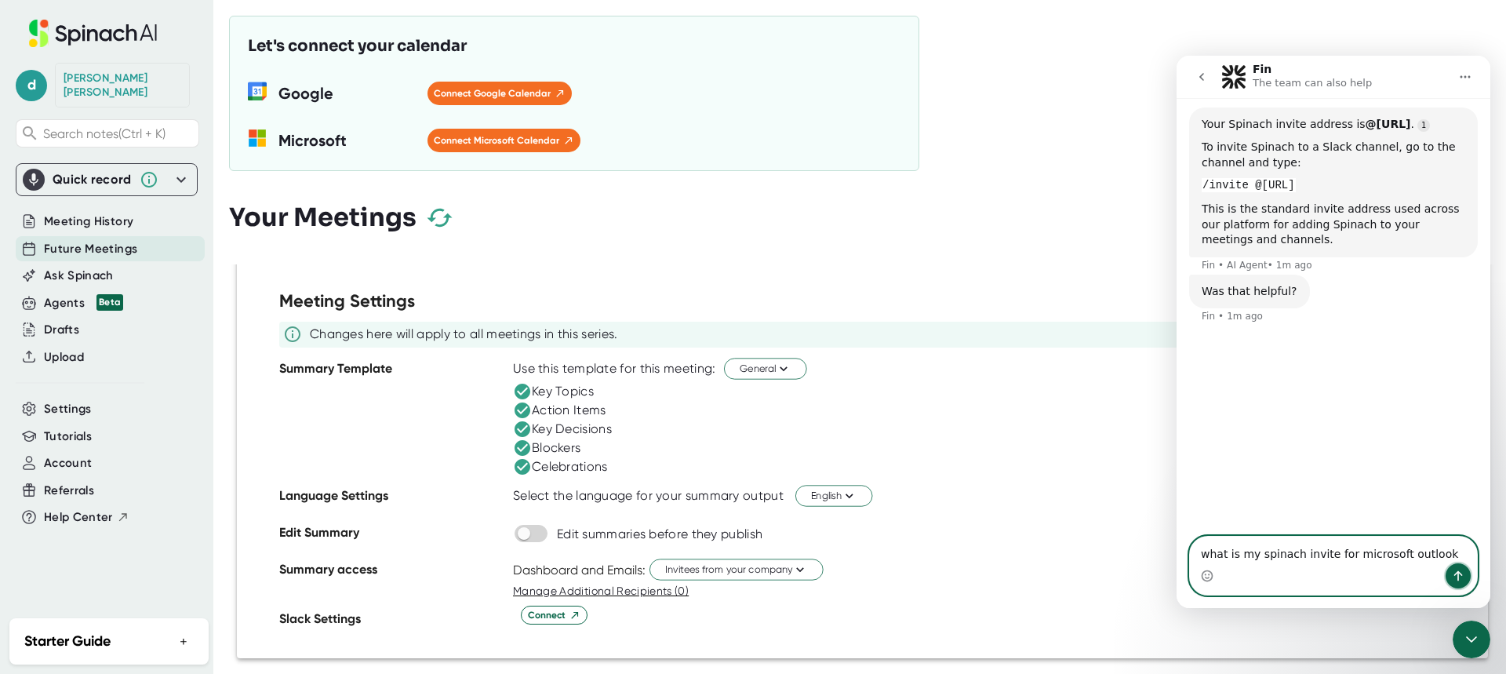
click at [1458, 578] on icon "Send a message…" at bounding box center [1458, 576] width 9 height 10
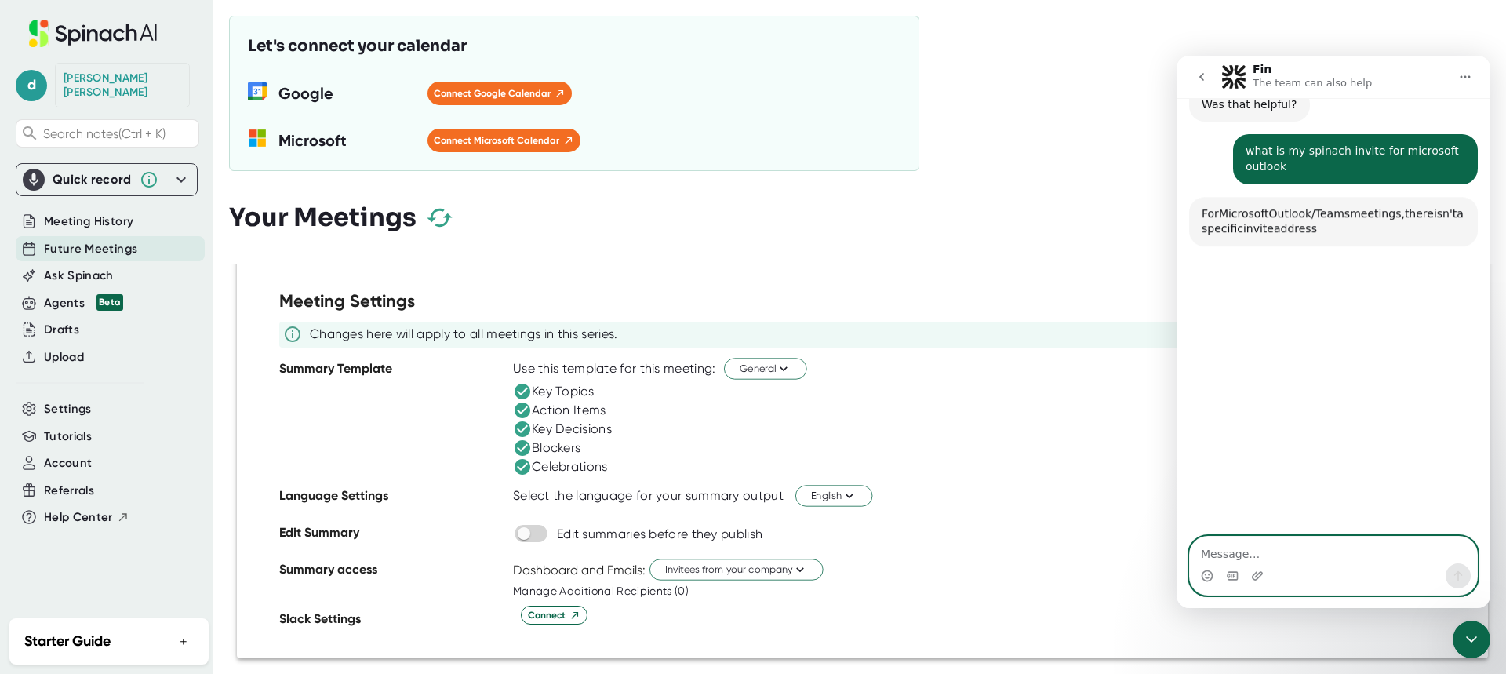
scroll to position [312, 0]
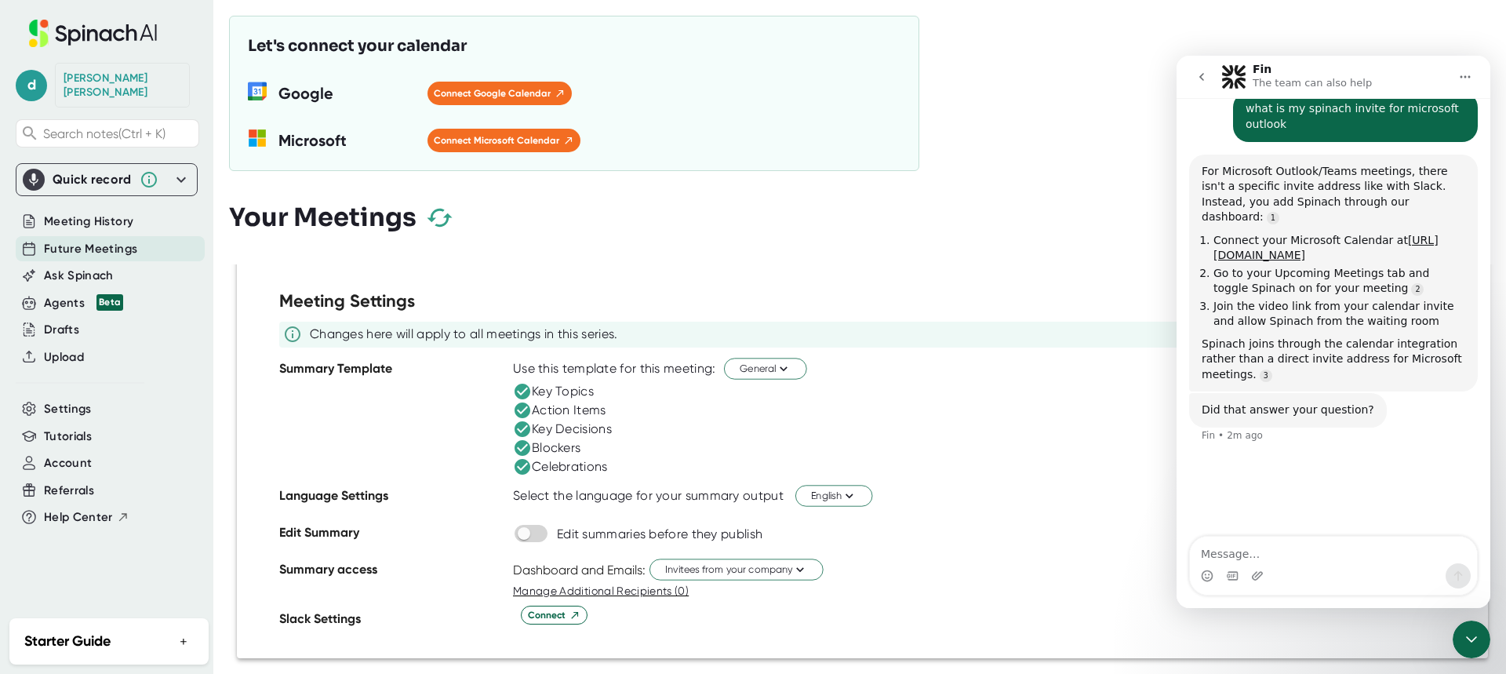
click at [60, 240] on span "Future Meetings" at bounding box center [90, 249] width 93 height 18
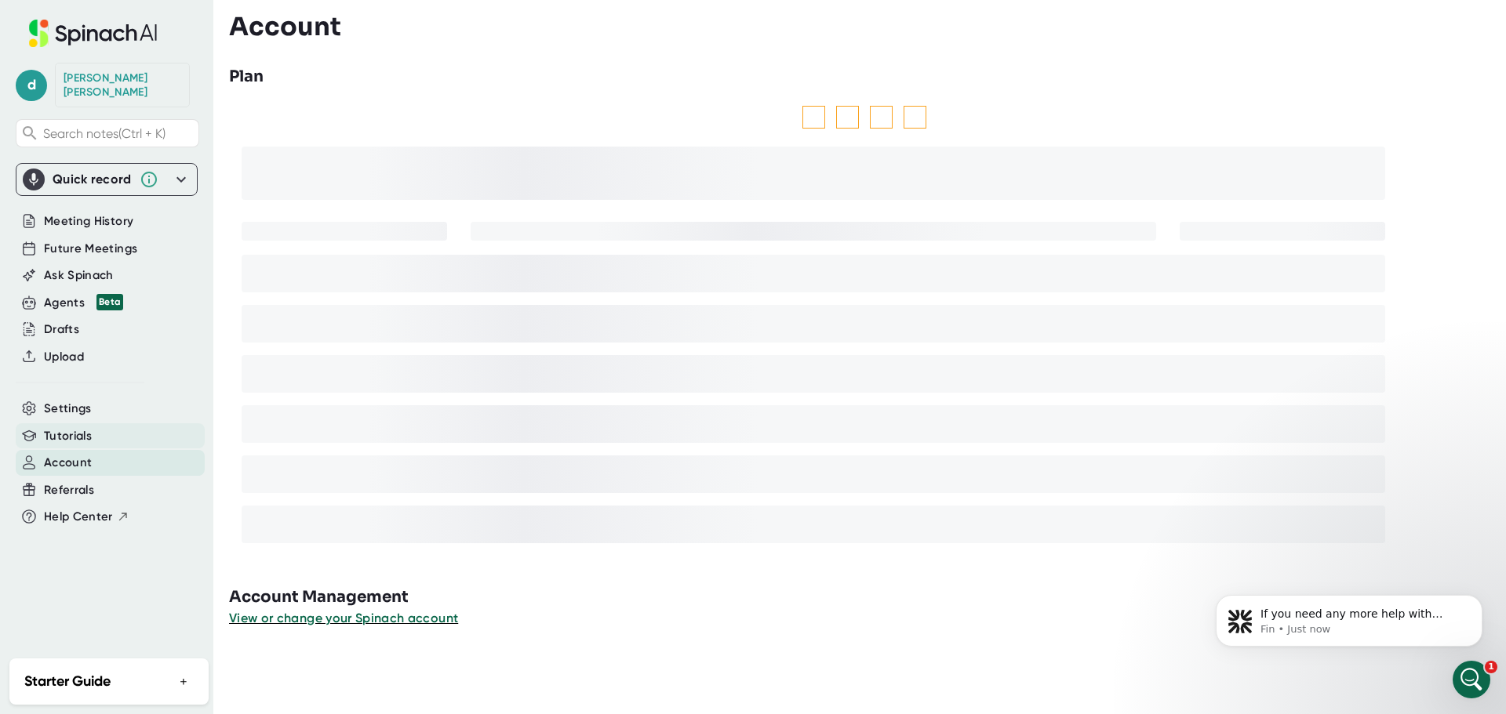
scroll to position [304, 0]
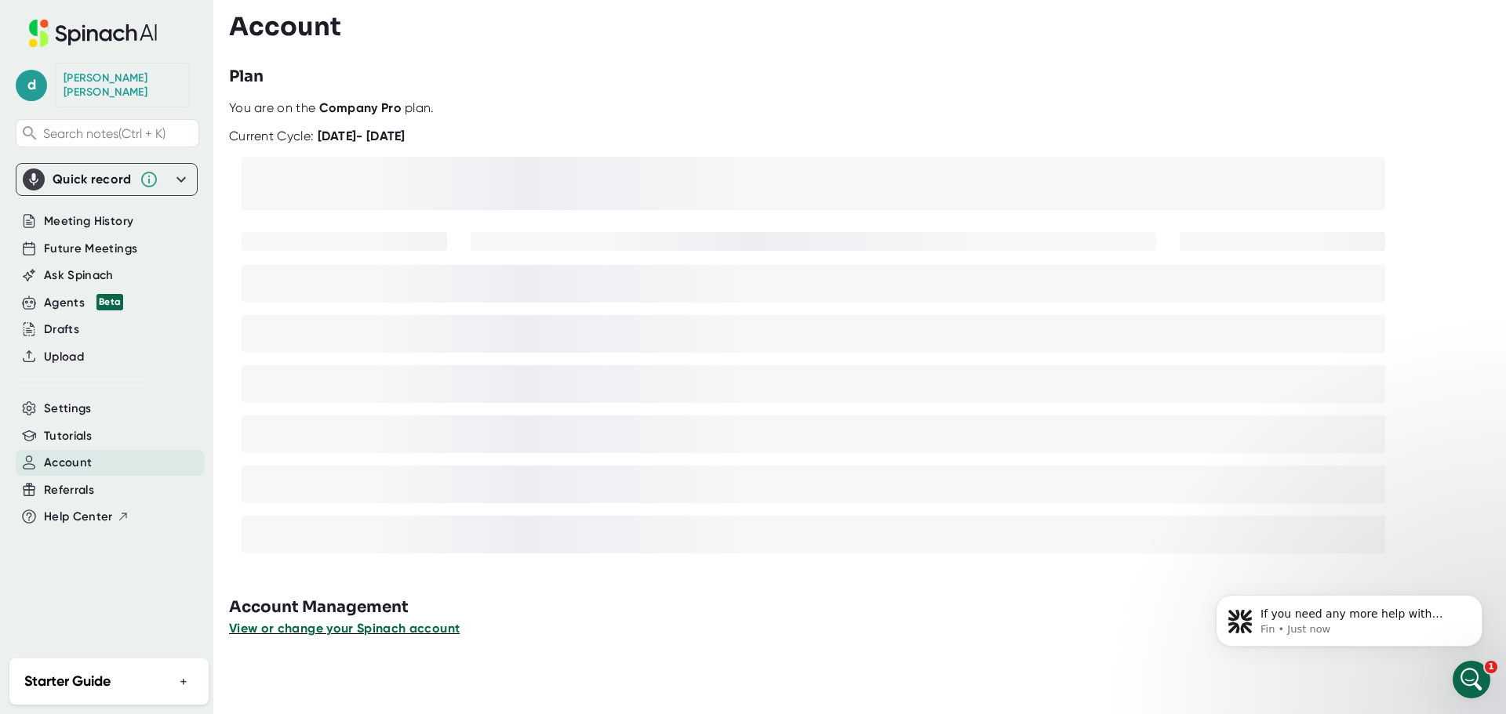
click at [347, 629] on span "View or change your Spinach account" at bounding box center [344, 628] width 231 height 15
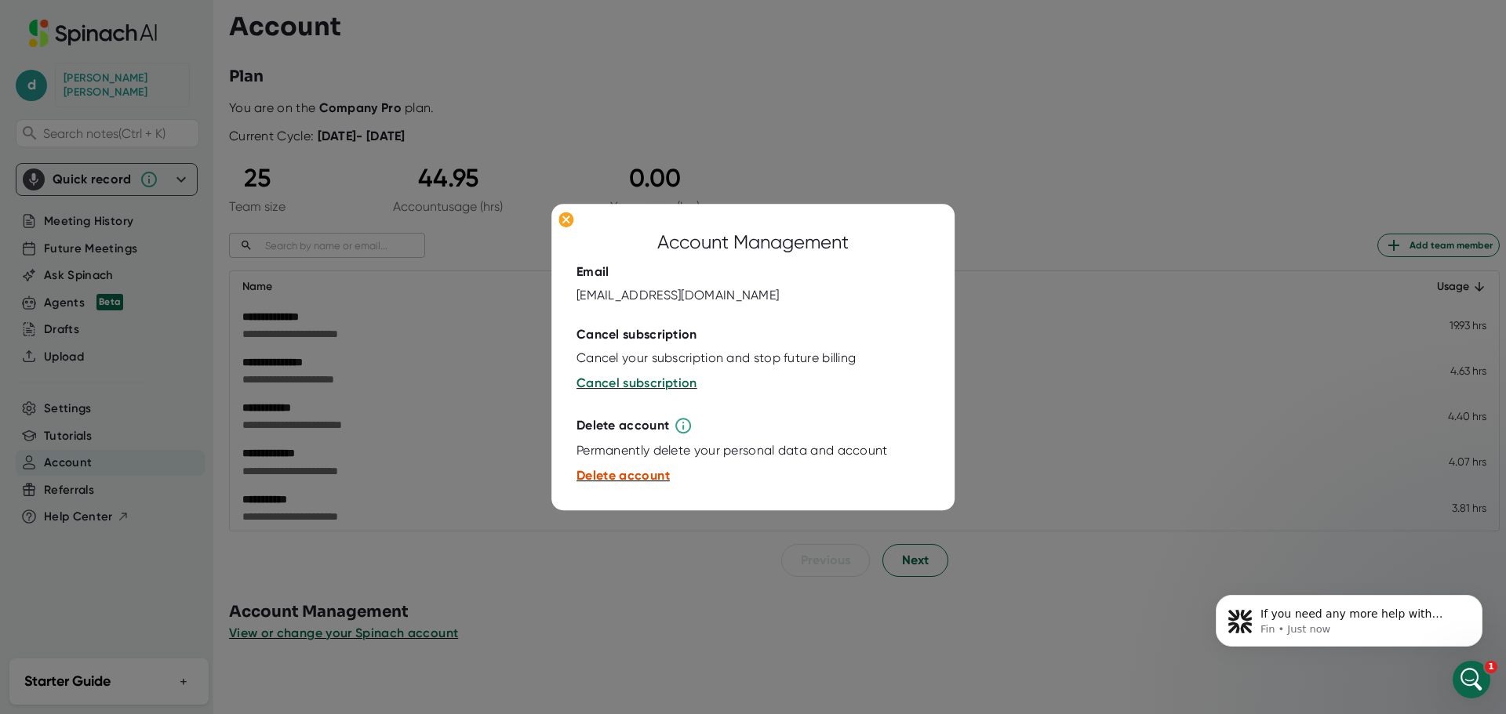
click at [625, 474] on span "Delete account" at bounding box center [622, 476] width 93 height 15
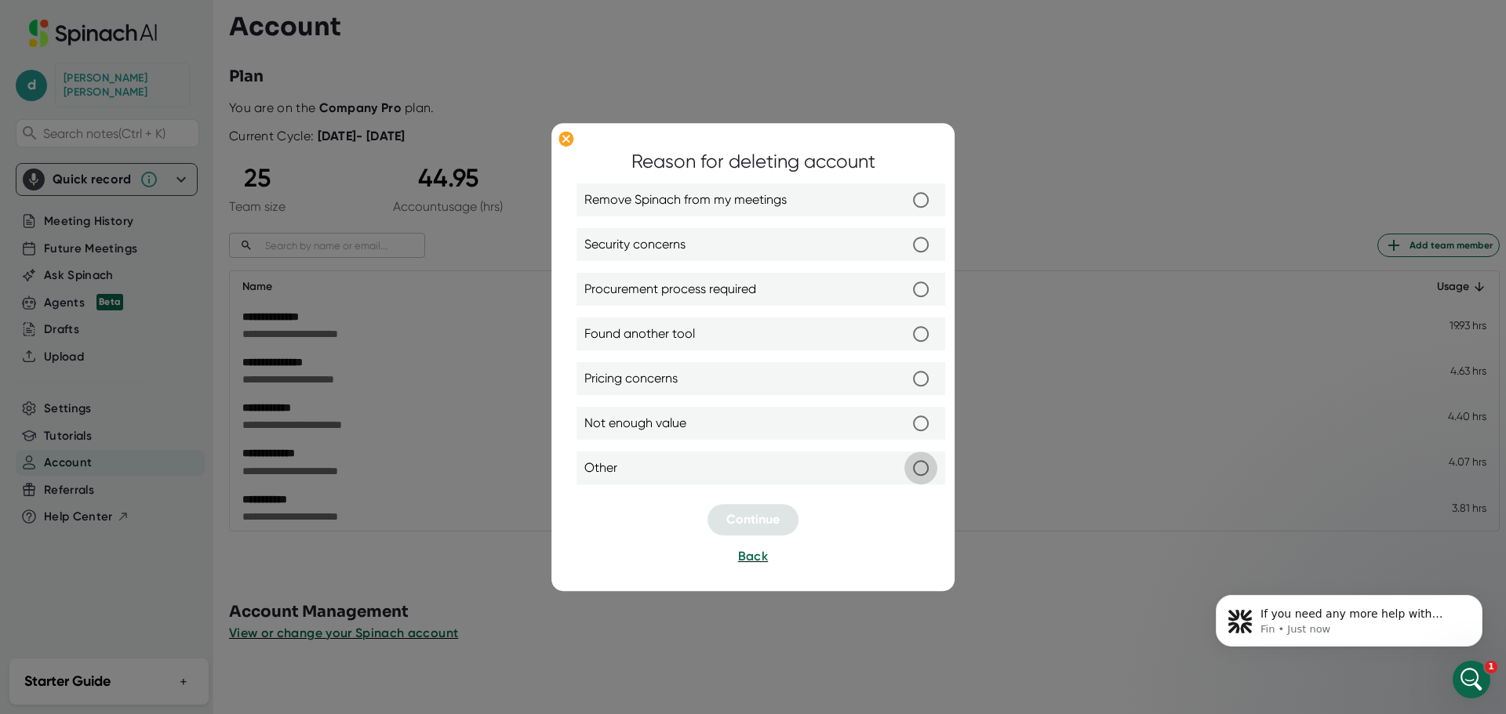
click at [924, 471] on input "Other" at bounding box center [920, 468] width 33 height 33
radio input "true"
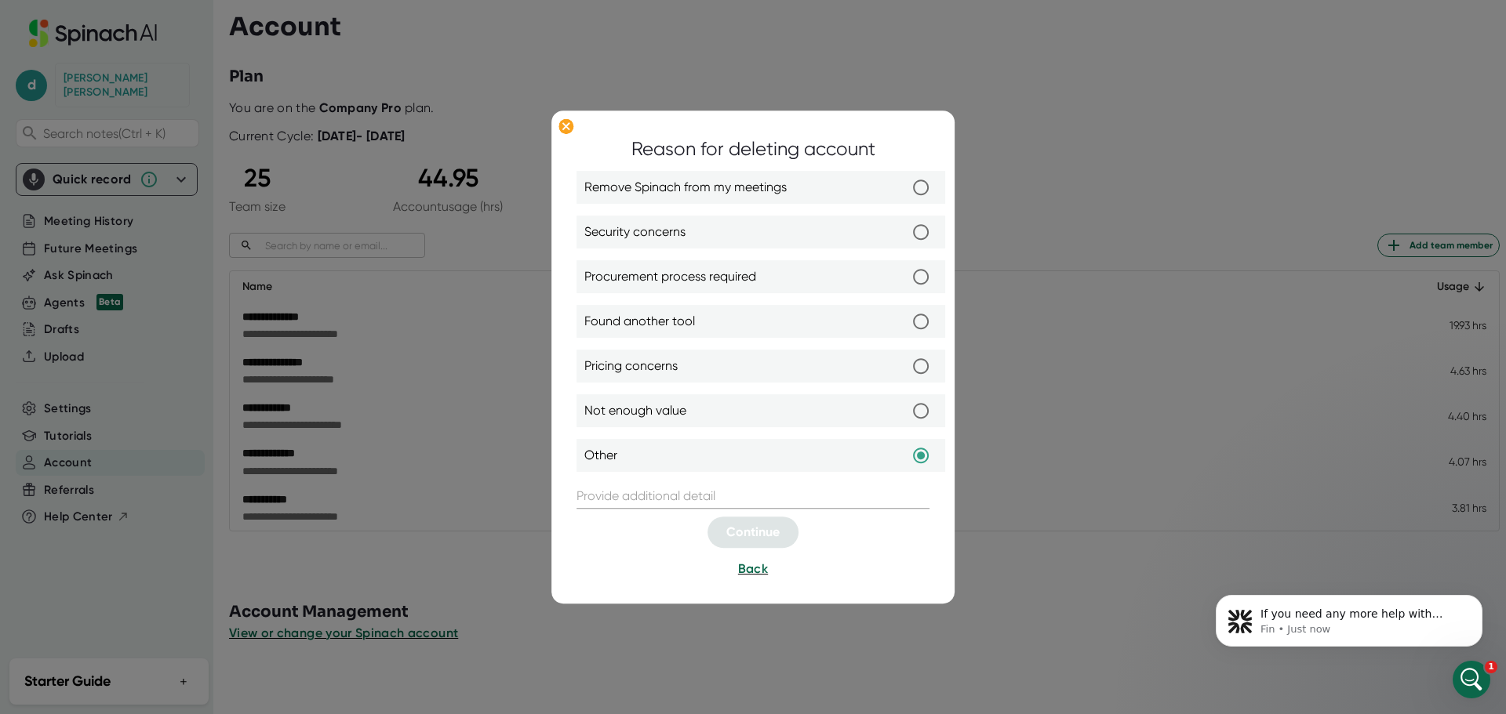
click at [725, 196] on span "Remove Spinach from my meetings" at bounding box center [685, 188] width 202 height 19
click at [904, 196] on input "Remove Spinach from my meetings" at bounding box center [920, 188] width 33 height 33
radio input "true"
click at [733, 238] on label "Security concerns" at bounding box center [760, 232] width 353 height 33
click at [904, 238] on input "Security concerns" at bounding box center [920, 232] width 33 height 33
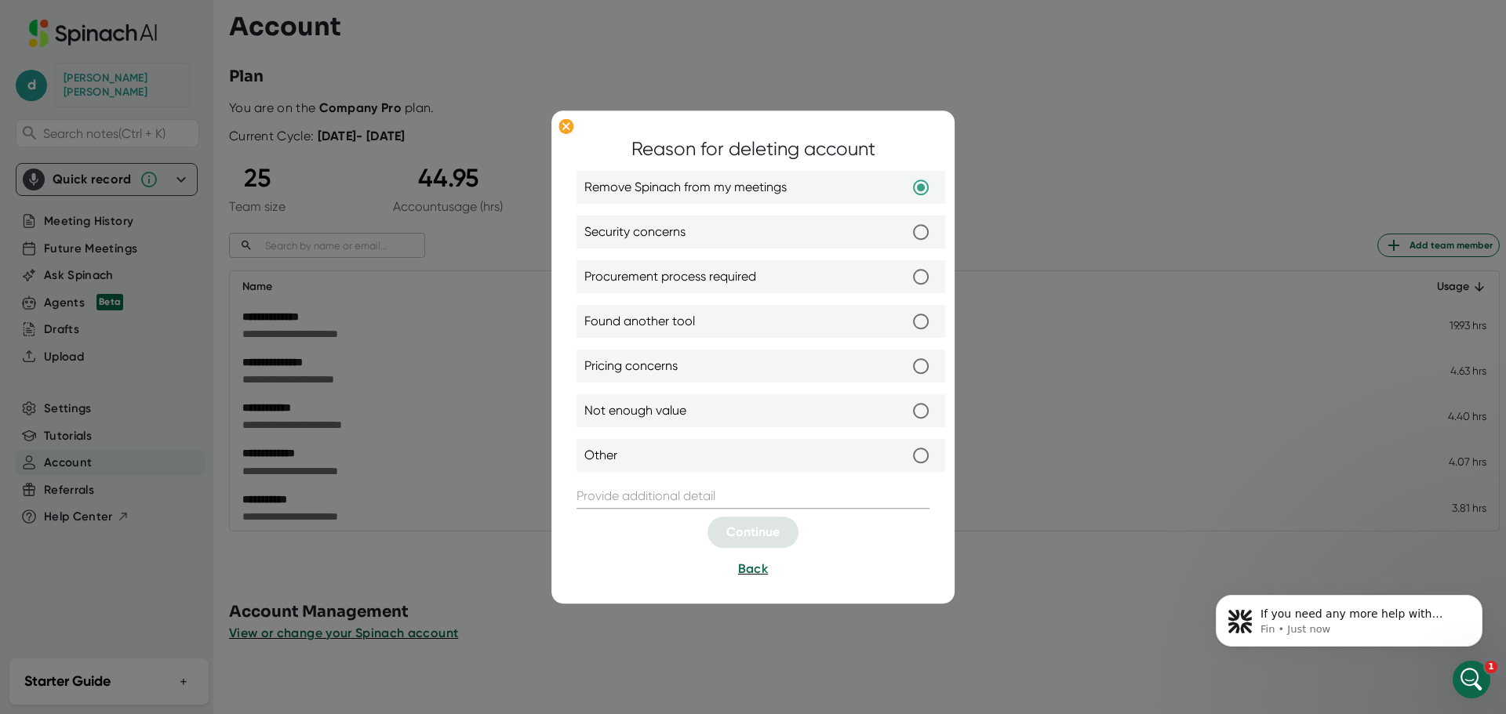
radio input "true"
click at [725, 454] on label "Other" at bounding box center [760, 456] width 353 height 33
click at [904, 454] on input "Other" at bounding box center [920, 456] width 33 height 33
radio input "true"
click at [641, 506] on input "text" at bounding box center [752, 497] width 353 height 25
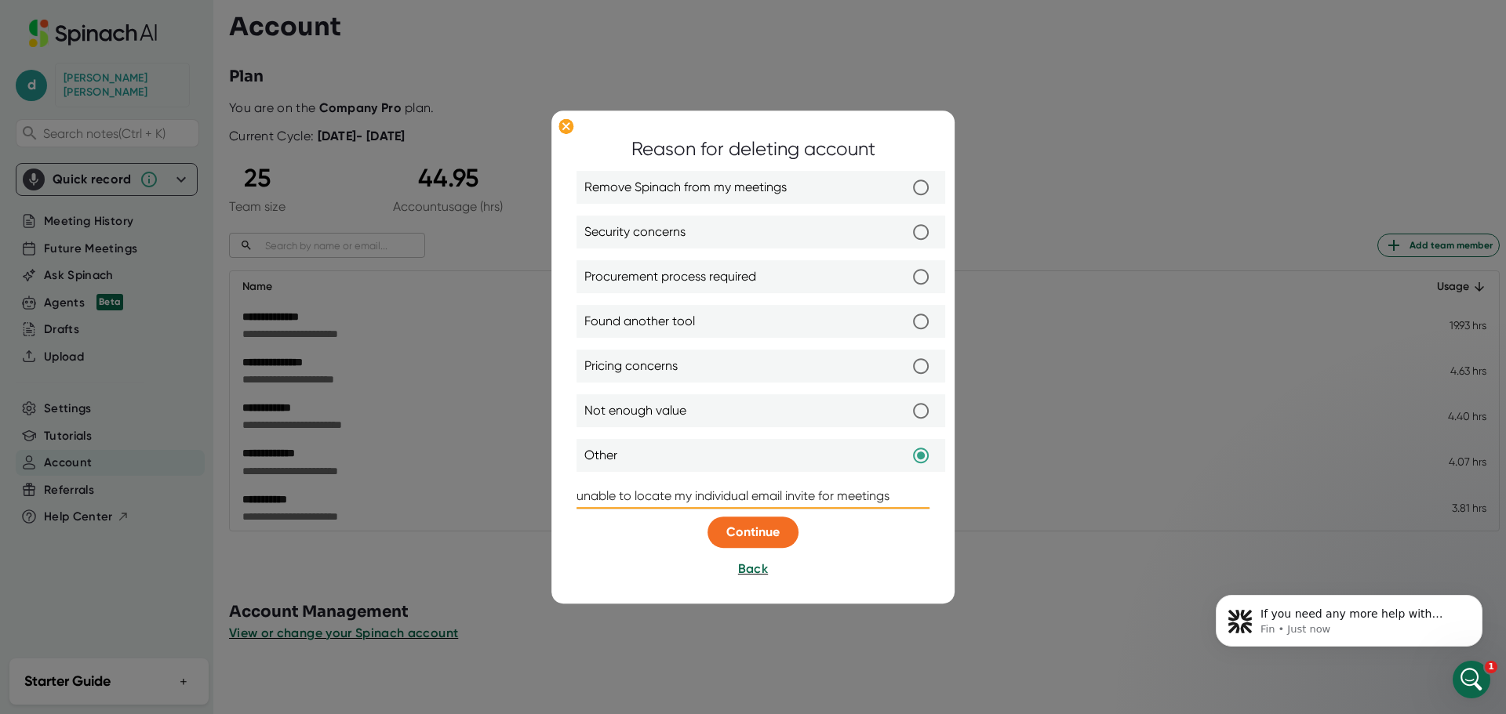
type input "unable to locate my individual email invite for meetings"
click at [750, 518] on div "Reason for deleting account Remove Spinach from my meetings Security concerns P…" at bounding box center [752, 358] width 353 height 444
click at [755, 530] on span "Continue" at bounding box center [752, 532] width 53 height 15
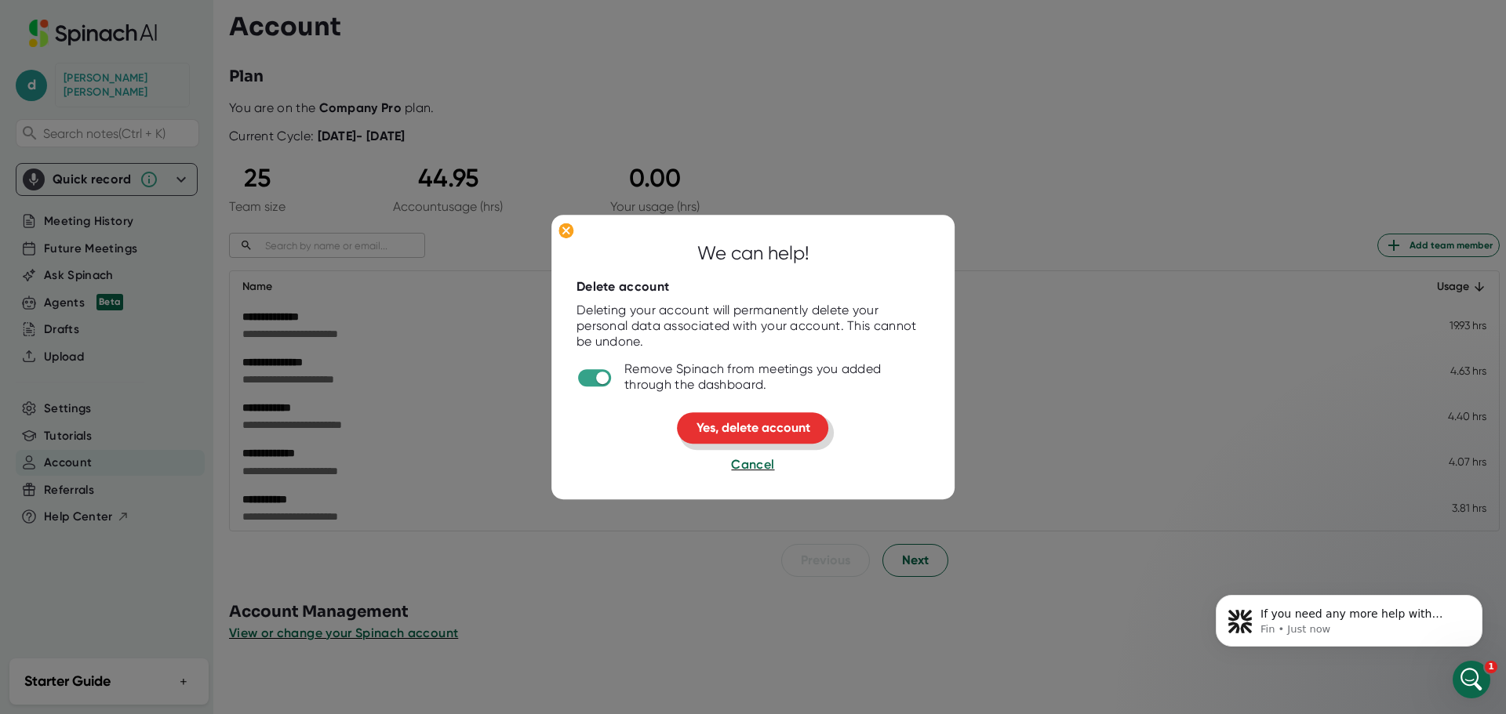
click at [738, 419] on button "Yes, delete account" at bounding box center [752, 428] width 151 height 31
